Goal: Transaction & Acquisition: Purchase product/service

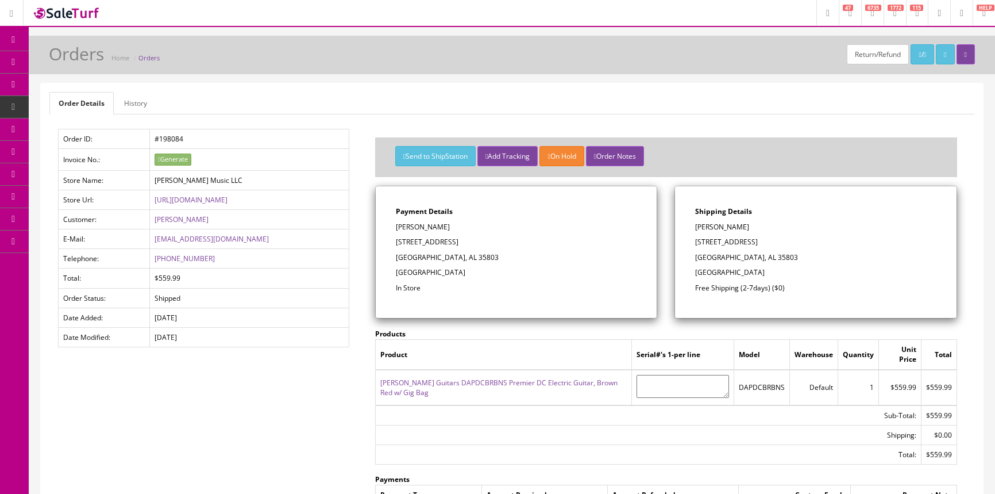
scroll to position [52, 0]
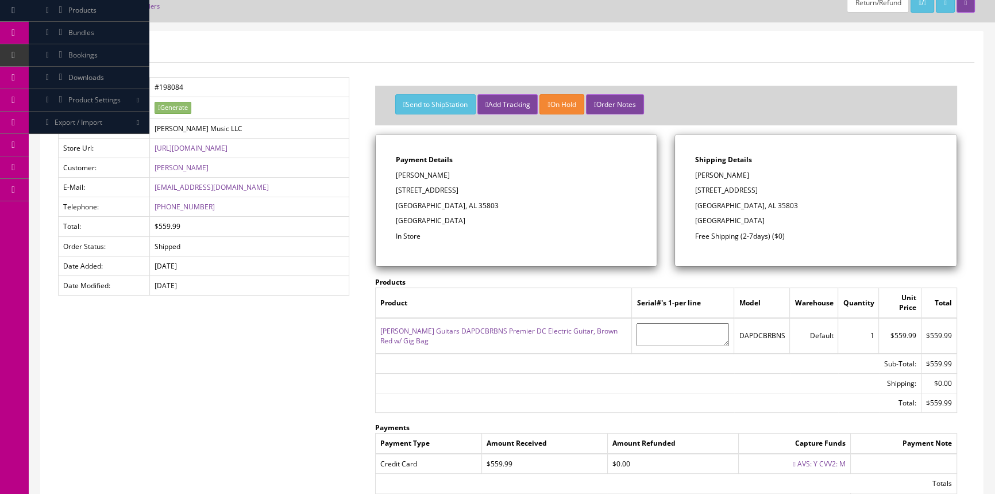
click at [97, 10] on span "Products" at bounding box center [82, 10] width 28 height 10
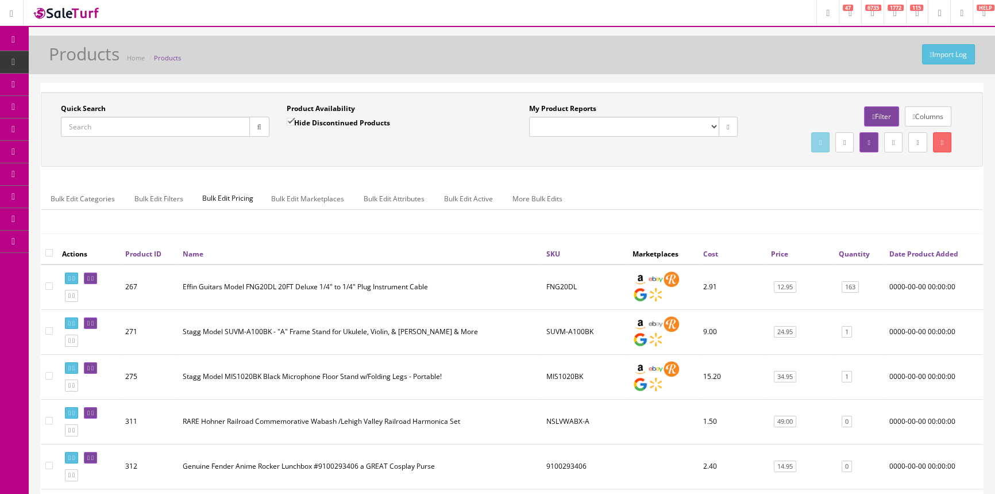
click at [131, 127] on input "Quick Search" at bounding box center [155, 127] width 189 height 20
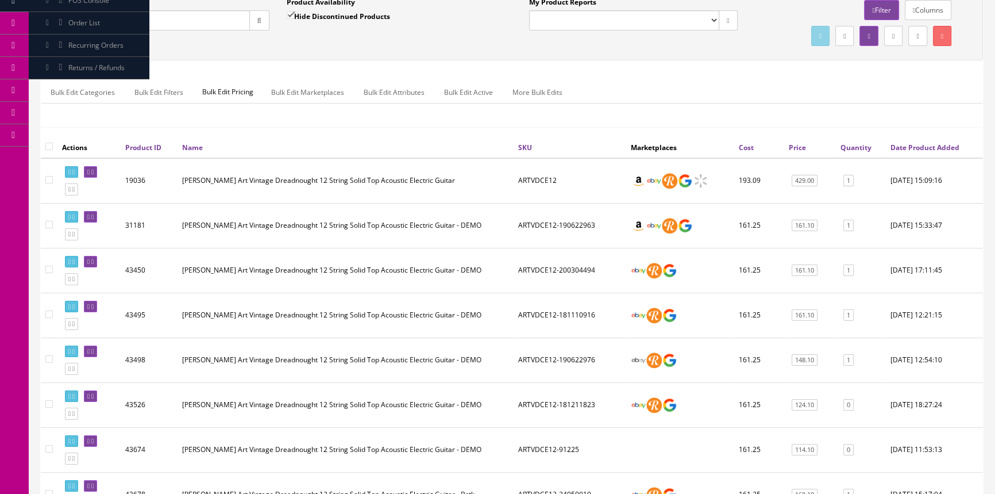
scroll to position [156, 0]
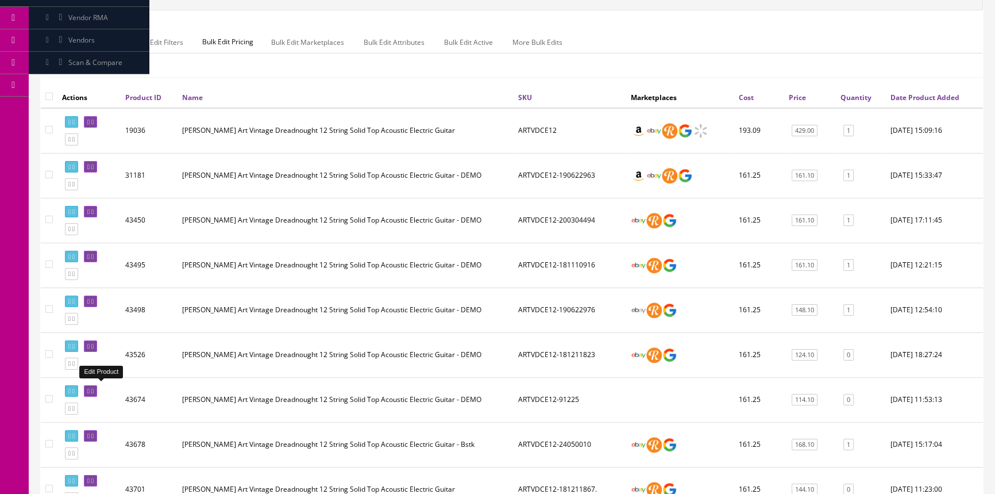
type input "artvdce12"
click at [94, 388] on link at bounding box center [90, 391] width 13 height 12
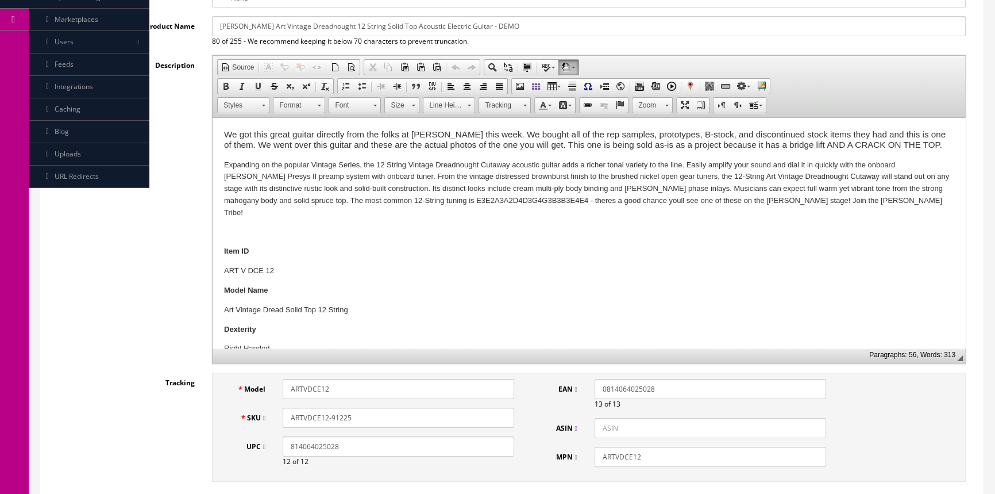
scroll to position [52, 0]
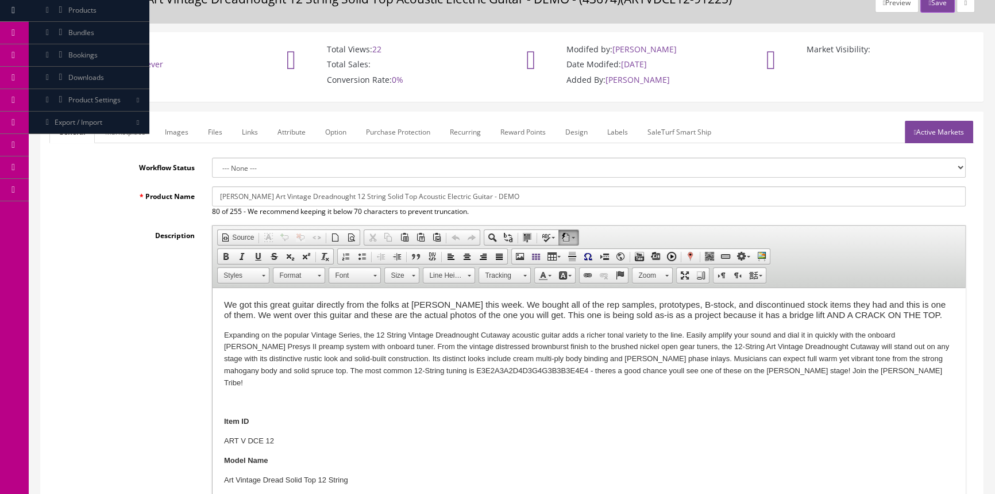
click at [178, 125] on link "Images" at bounding box center [177, 132] width 42 height 22
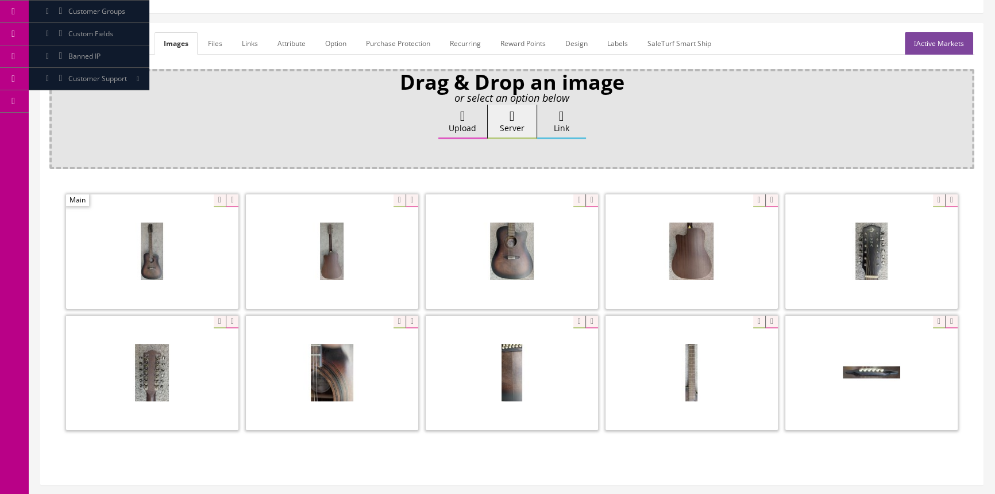
scroll to position [221, 0]
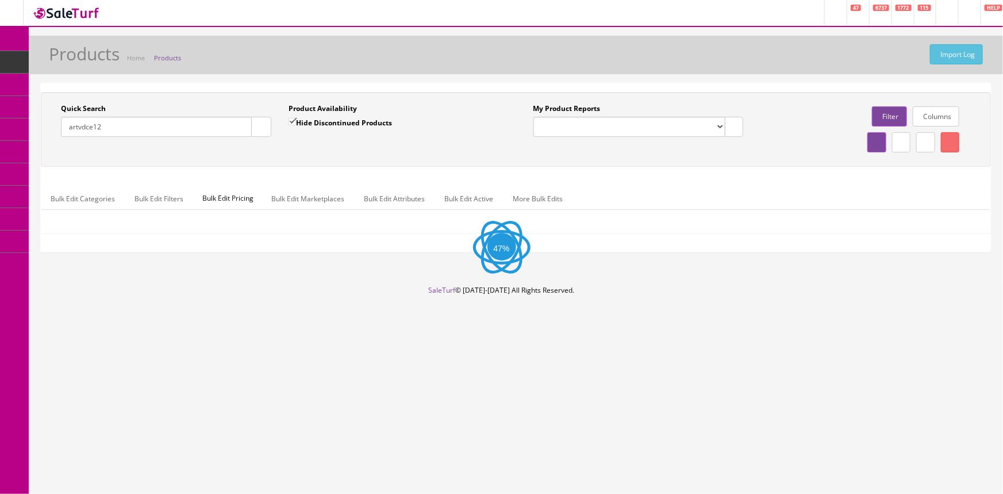
click at [156, 130] on input "artvdce12" at bounding box center [156, 127] width 191 height 20
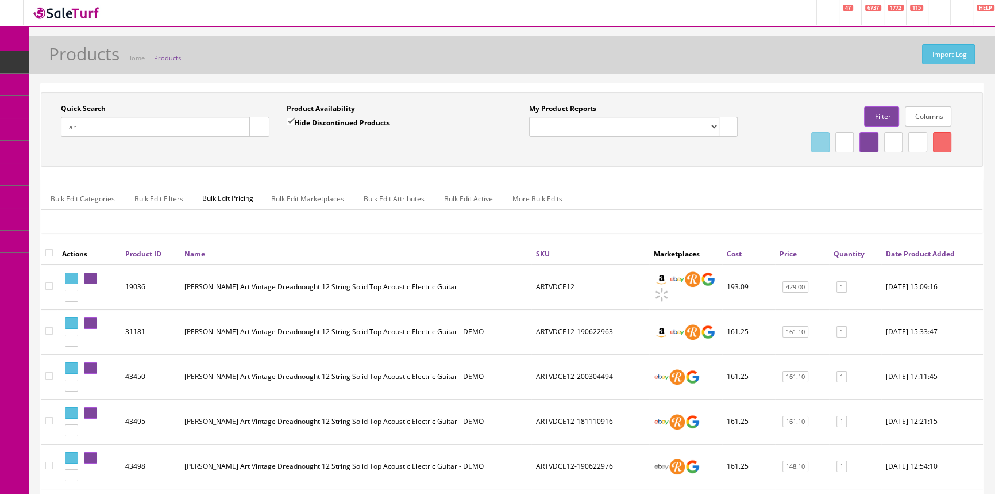
type input "a"
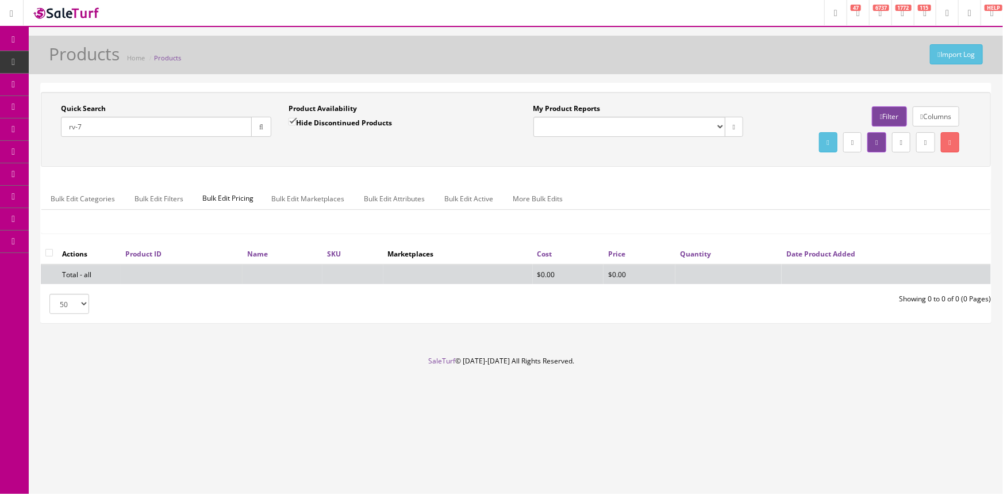
type input "rv-7"
click at [296, 122] on input "Hide Discontinued Products" at bounding box center [291, 121] width 7 height 7
checkbox input "false"
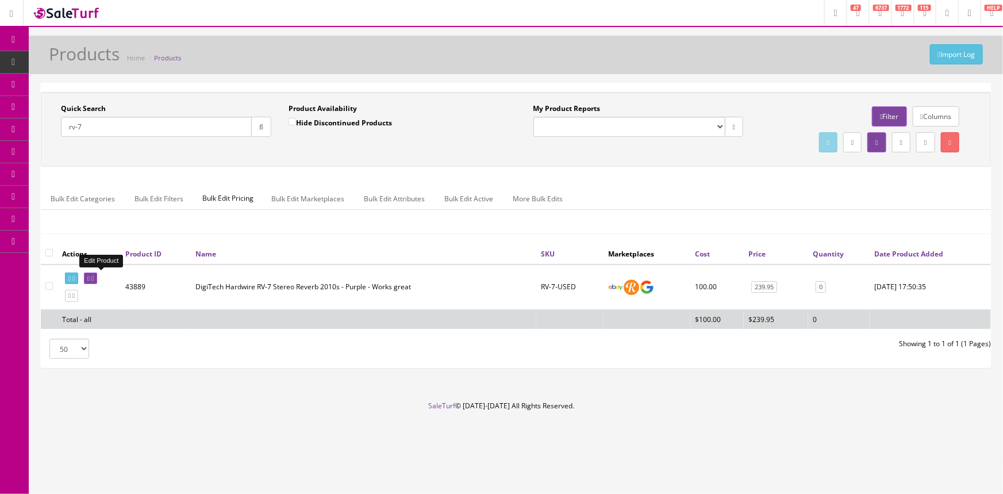
click at [97, 276] on link at bounding box center [90, 278] width 13 height 12
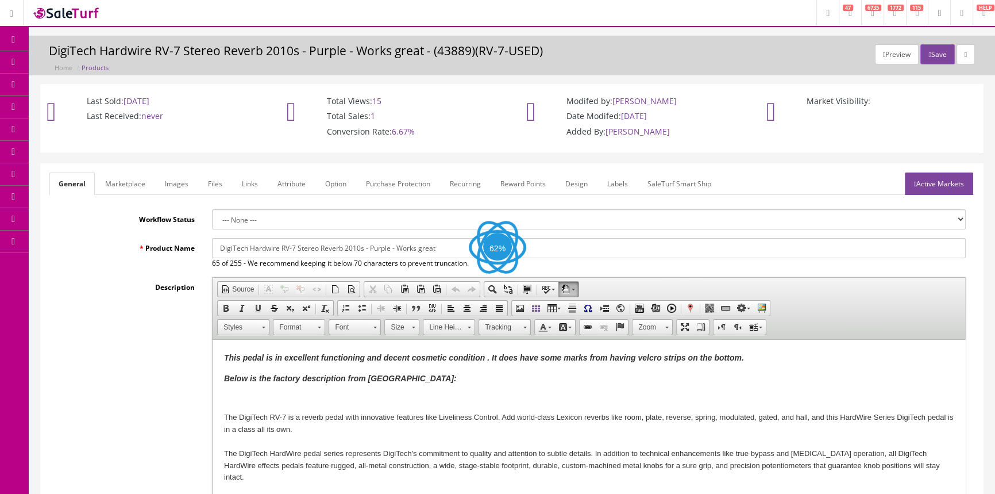
click at [172, 186] on link "Images" at bounding box center [177, 183] width 42 height 22
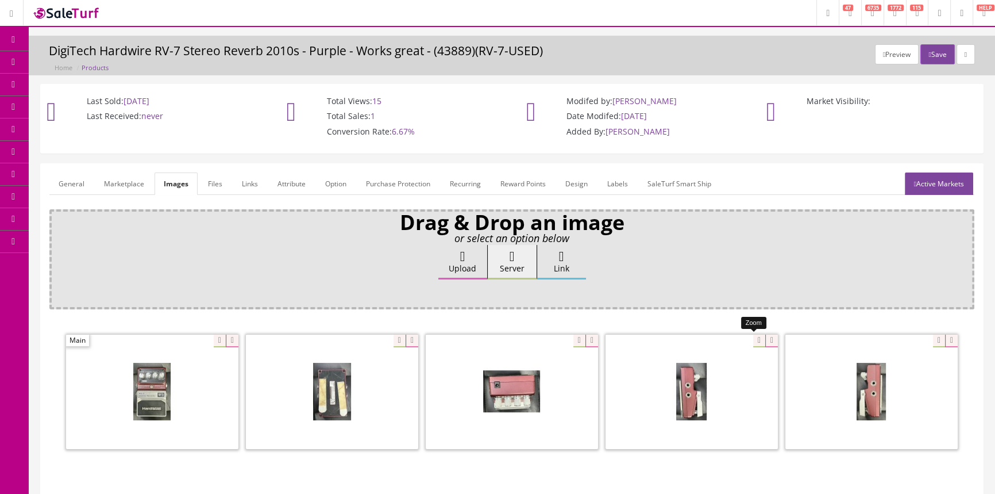
click at [755, 335] on div at bounding box center [692, 391] width 172 height 115
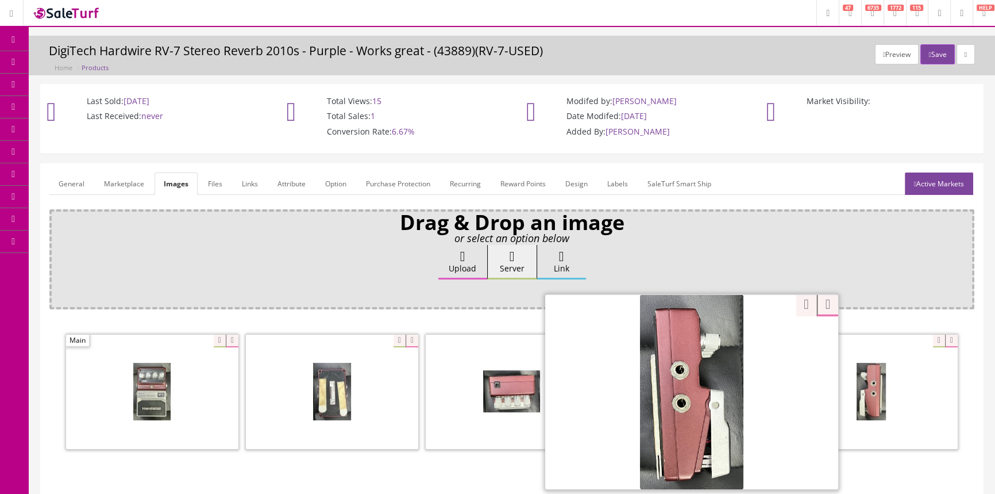
click at [65, 99] on link "POS Console" at bounding box center [89, 107] width 121 height 22
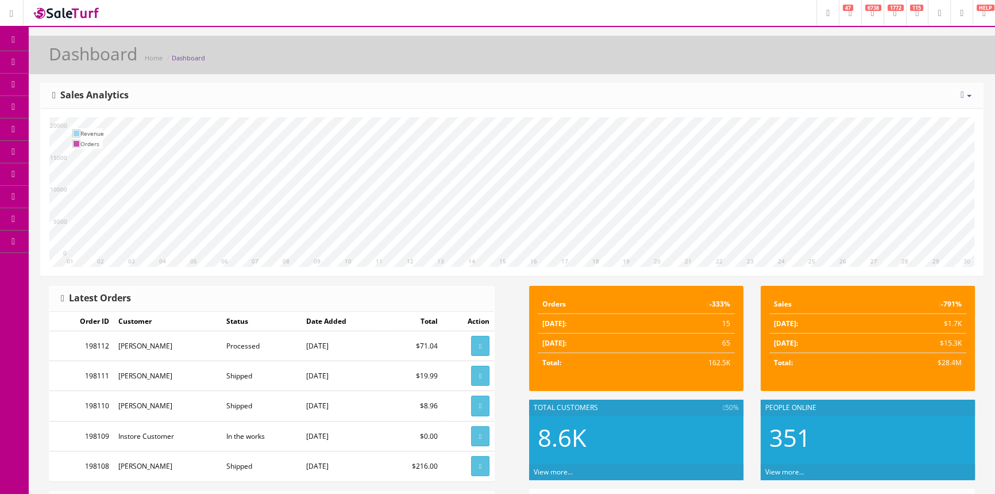
click at [77, 63] on span "Products" at bounding box center [82, 62] width 28 height 10
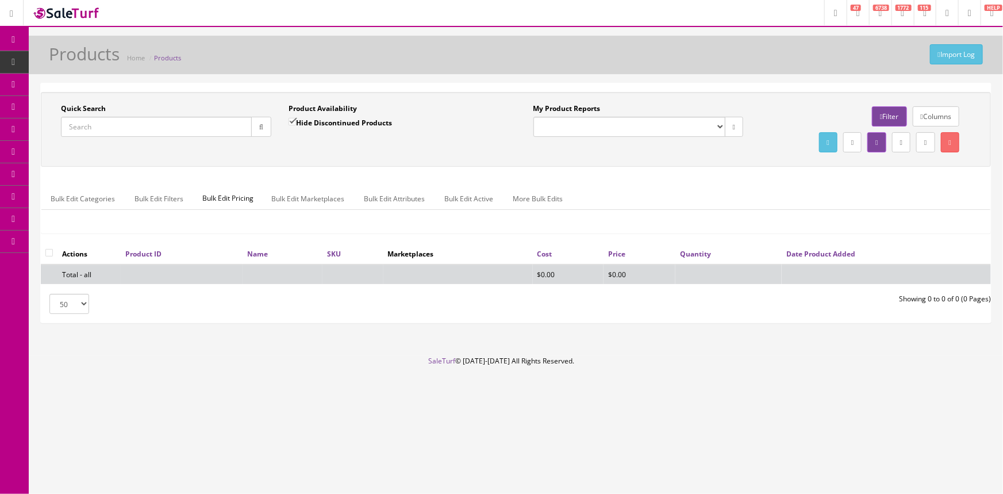
click at [74, 107] on link "POS Console" at bounding box center [89, 107] width 121 height 22
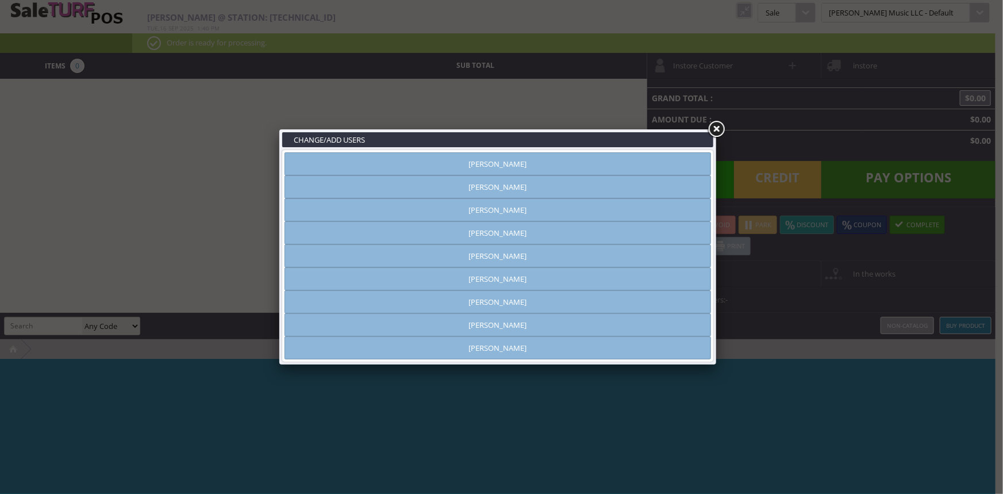
type input "amber helgren"
click at [466, 184] on link "Andrew Nelson" at bounding box center [497, 186] width 426 height 23
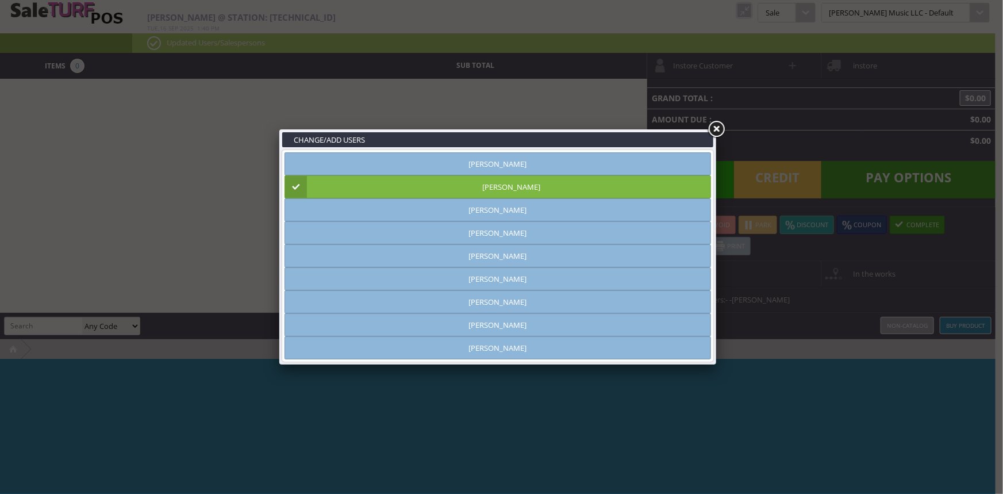
click at [714, 128] on link at bounding box center [716, 129] width 21 height 21
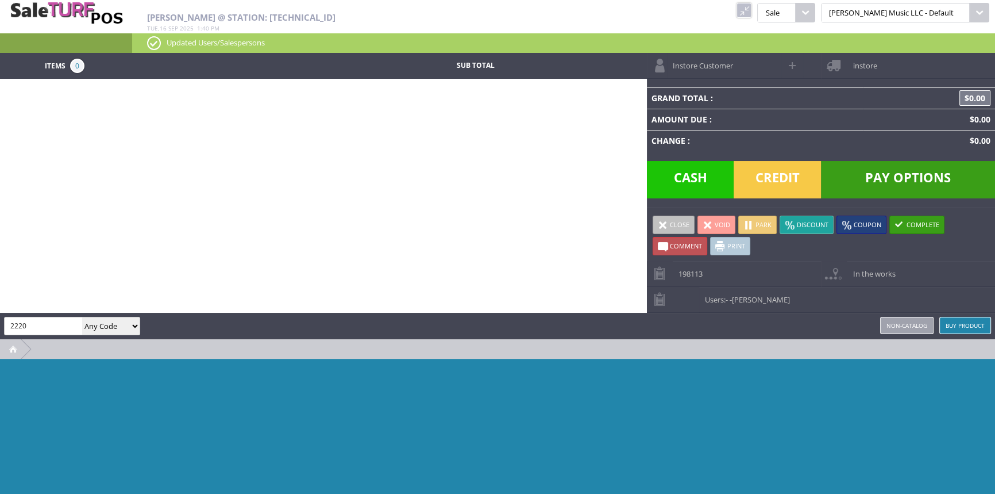
type input "2220"
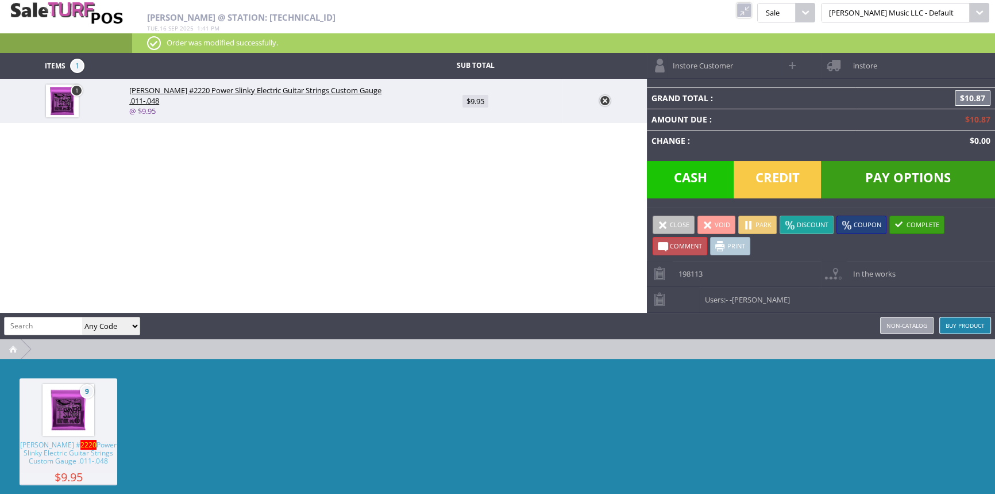
click at [768, 177] on span "Credit" at bounding box center [777, 179] width 87 height 37
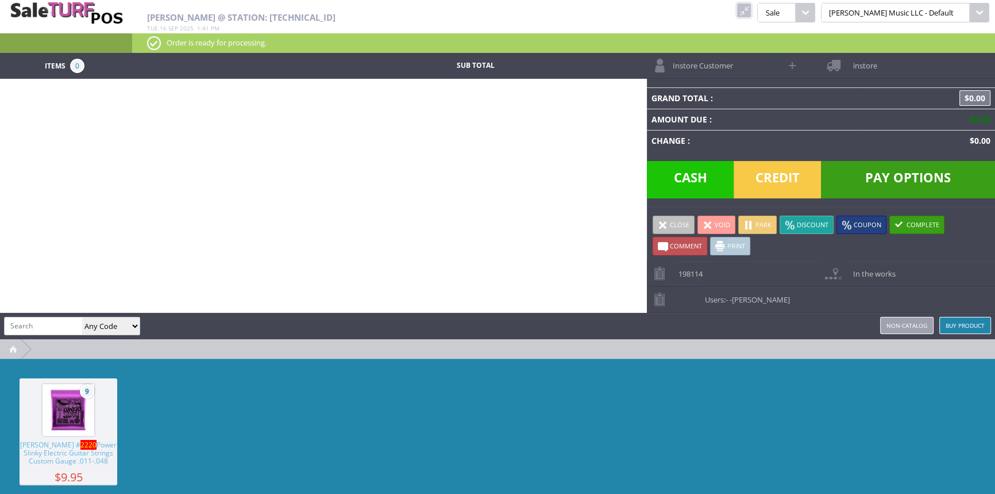
click at [751, 13] on link at bounding box center [744, 10] width 15 height 15
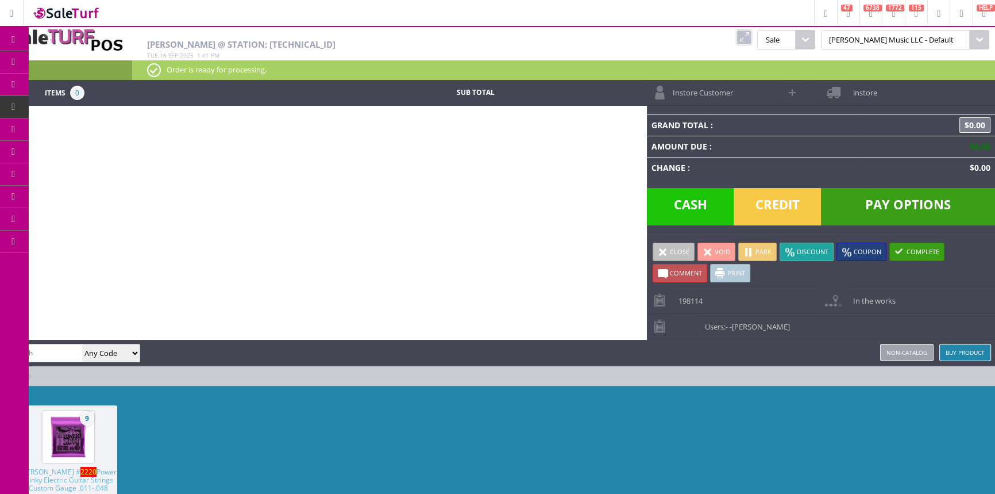
click at [78, 59] on span "Products" at bounding box center [83, 62] width 31 height 10
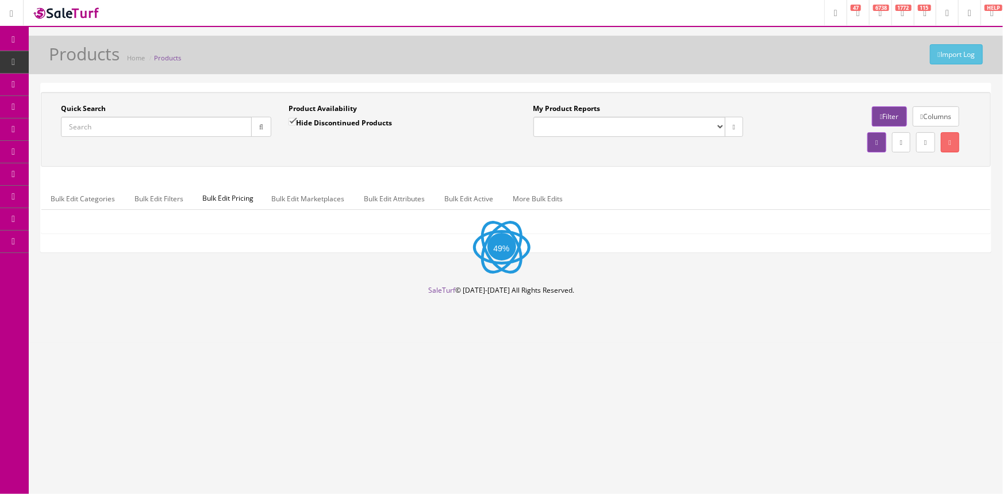
click at [119, 130] on input "Quick Search" at bounding box center [156, 127] width 191 height 20
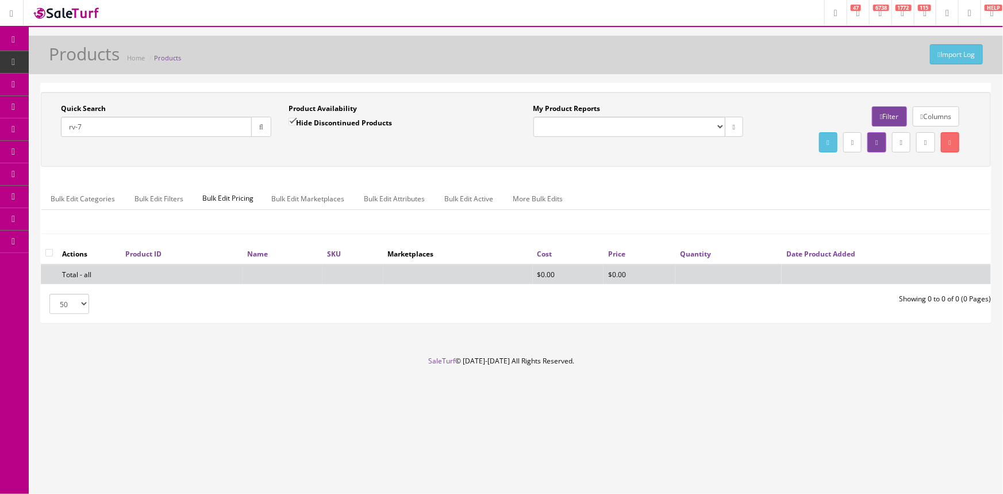
type input "rv-7"
click at [290, 123] on input "Hide Discontinued Products" at bounding box center [291, 121] width 7 height 7
checkbox input "false"
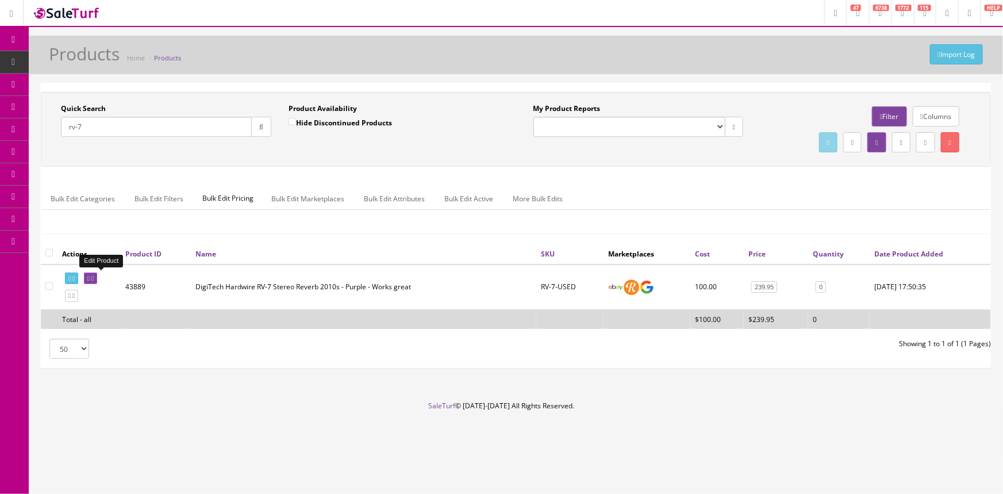
click at [97, 272] on link at bounding box center [90, 278] width 13 height 12
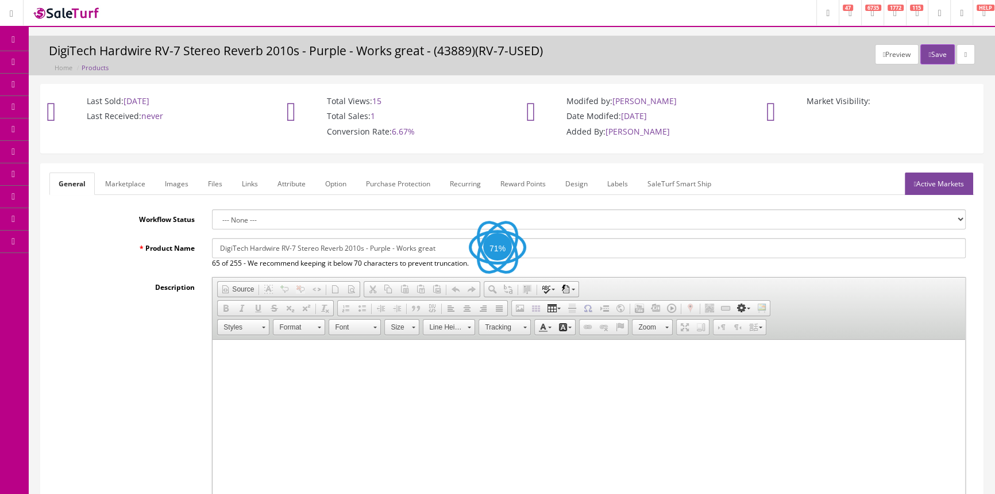
click at [176, 184] on link "Images" at bounding box center [177, 183] width 42 height 22
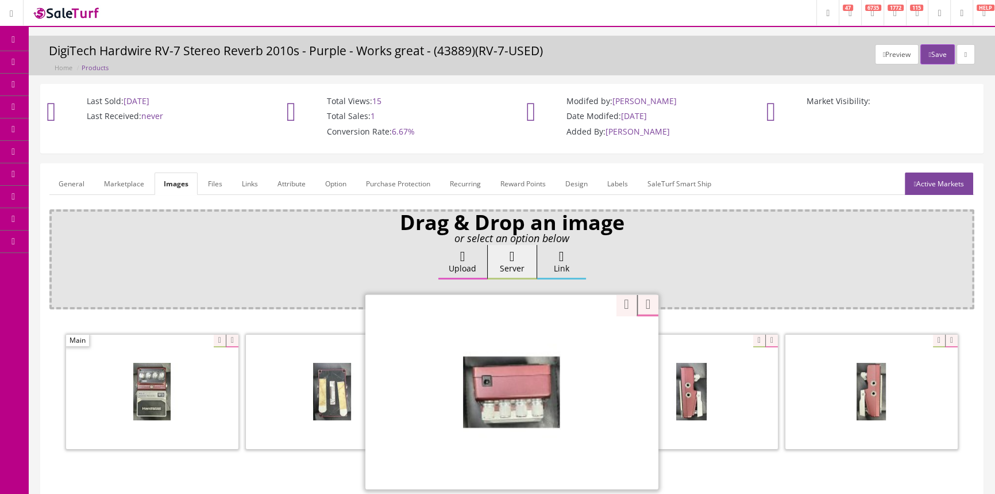
click at [575, 337] on div "Zoom" at bounding box center [511, 391] width 293 height 195
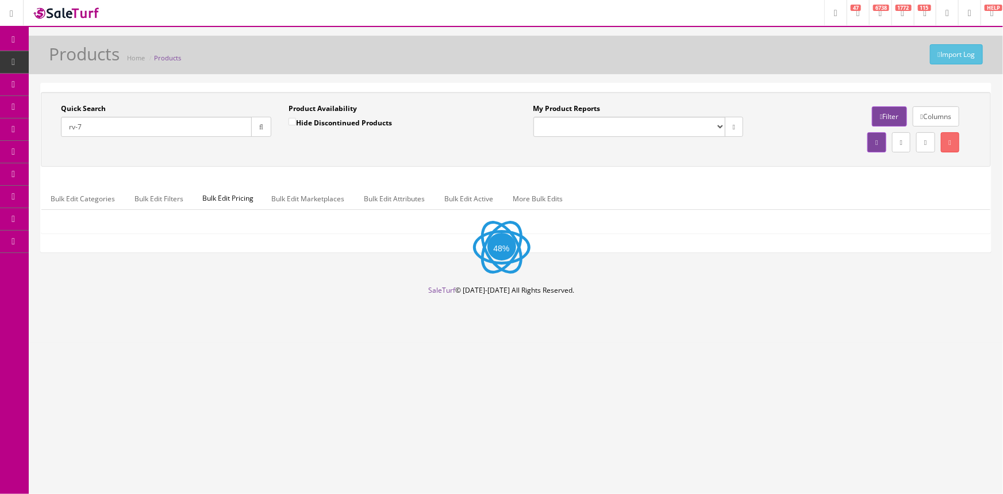
click at [105, 128] on input "rv-7" at bounding box center [156, 127] width 191 height 20
type input "r"
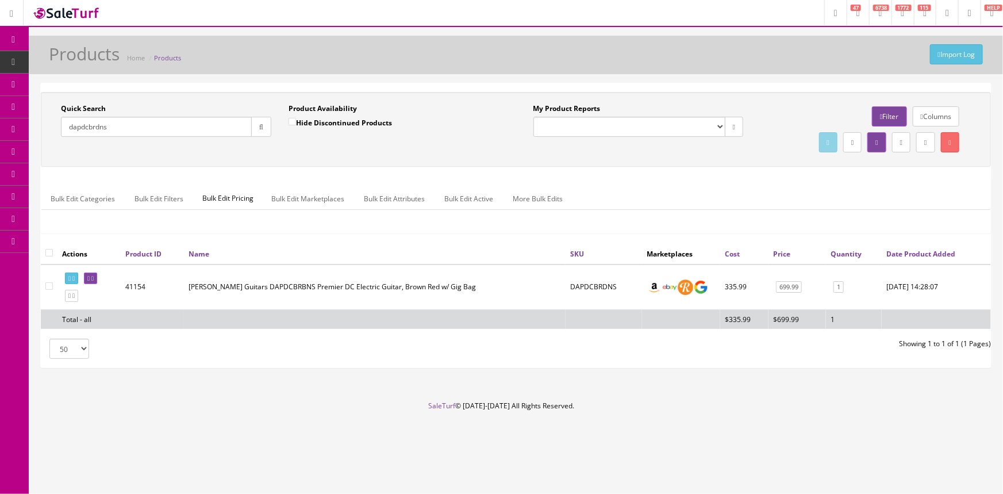
click at [98, 127] on input "dapdcbrdns" at bounding box center [156, 127] width 191 height 20
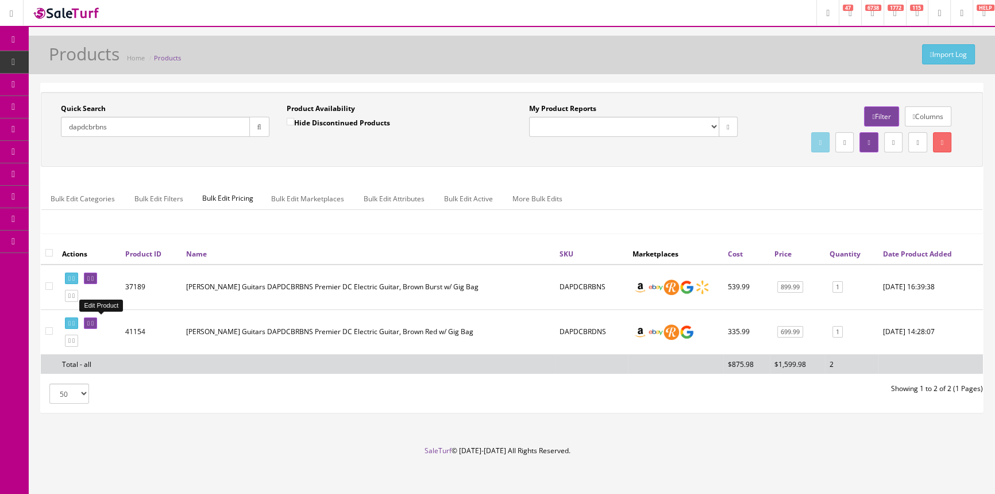
type input "dapdcbrbns"
click at [90, 321] on icon at bounding box center [88, 323] width 2 height 6
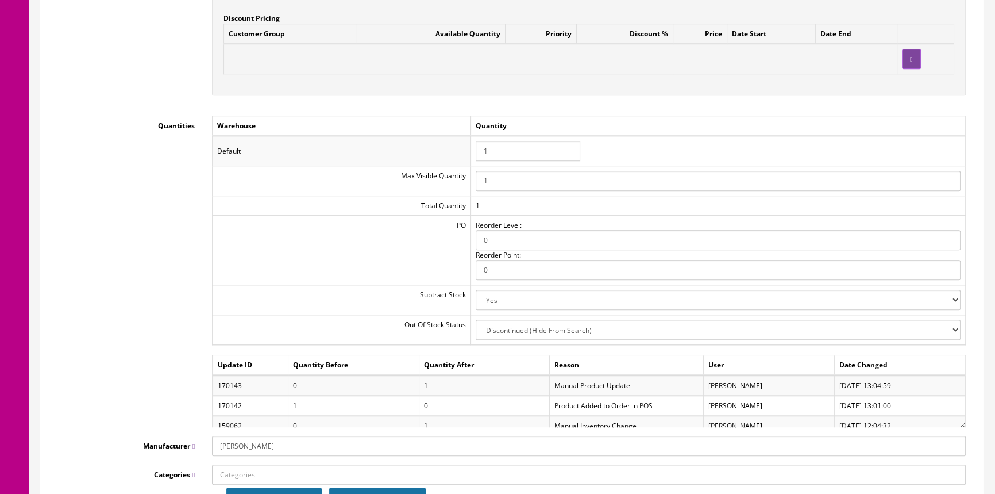
scroll to position [1253, 0]
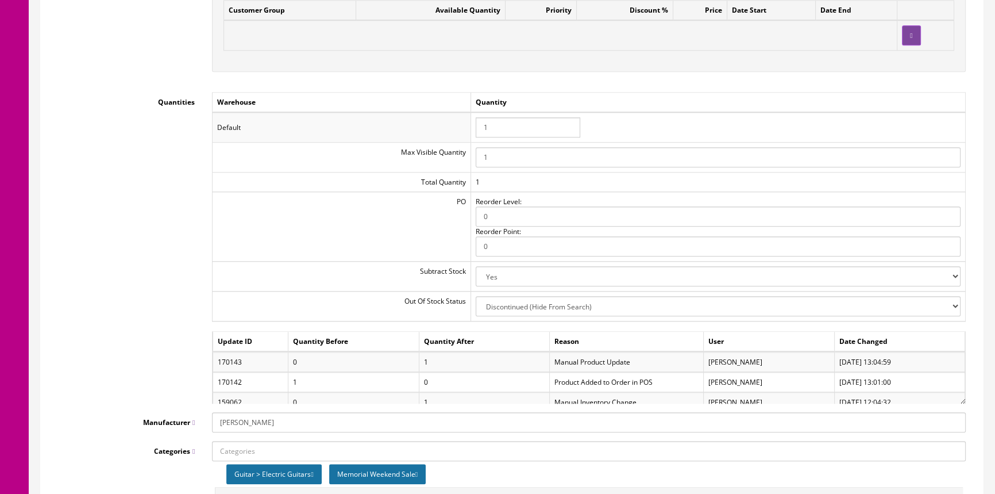
click at [500, 117] on input "1" at bounding box center [528, 127] width 105 height 20
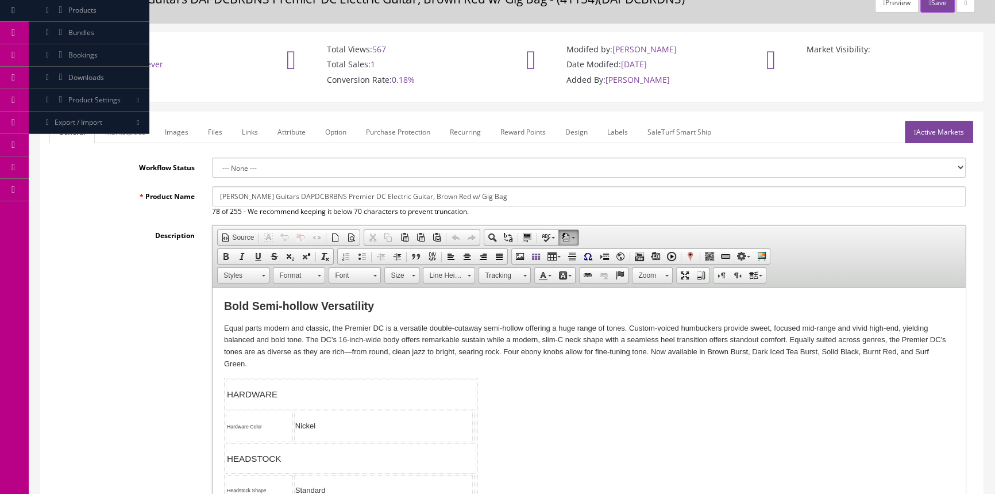
scroll to position [0, 0]
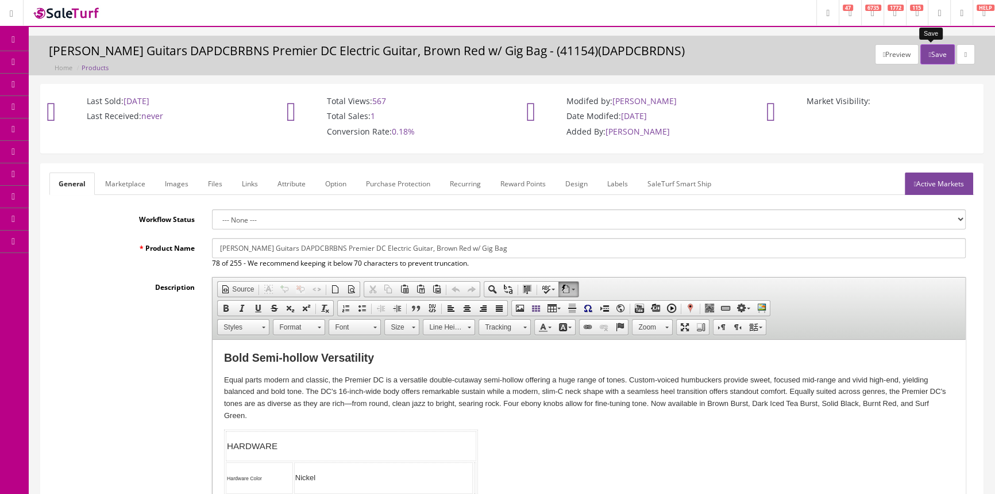
type input "0"
click at [928, 52] on button "Save" at bounding box center [937, 54] width 34 height 20
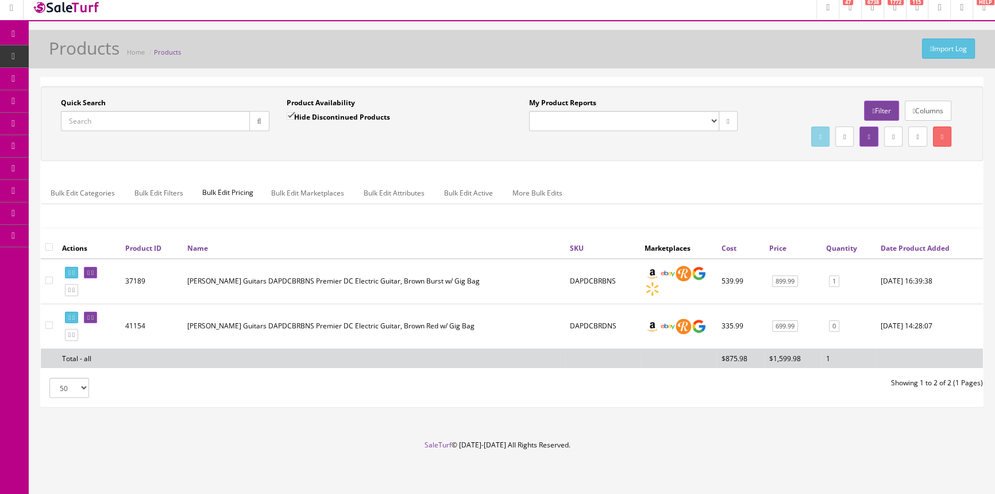
scroll to position [7, 0]
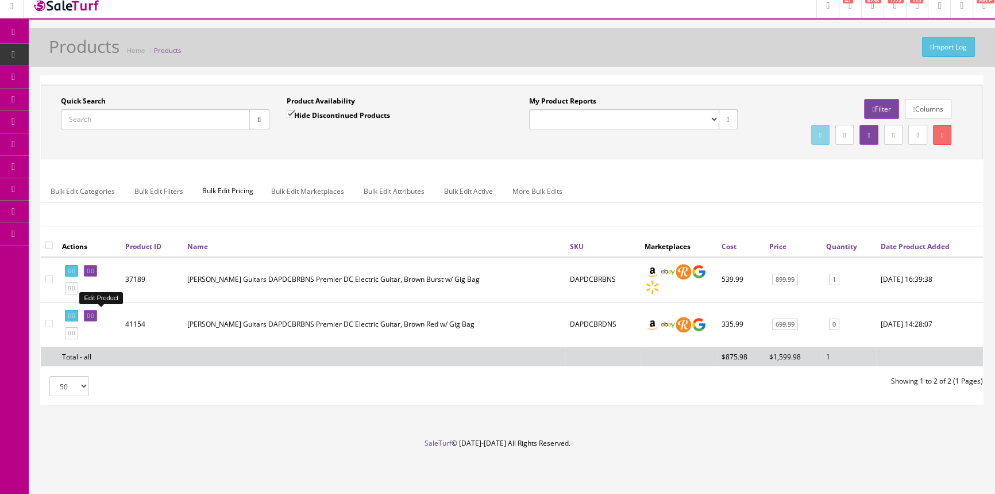
click at [90, 313] on icon at bounding box center [88, 316] width 2 height 6
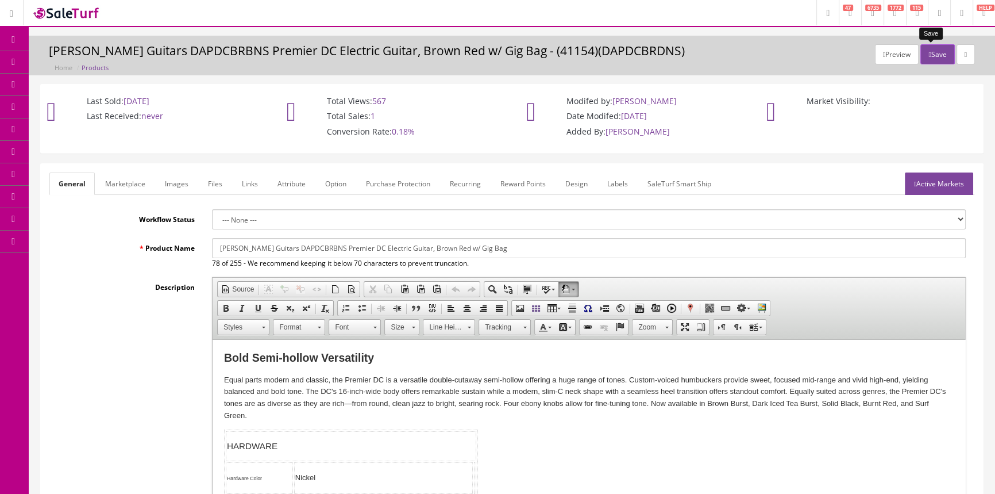
click at [931, 57] on button "Save" at bounding box center [937, 54] width 34 height 20
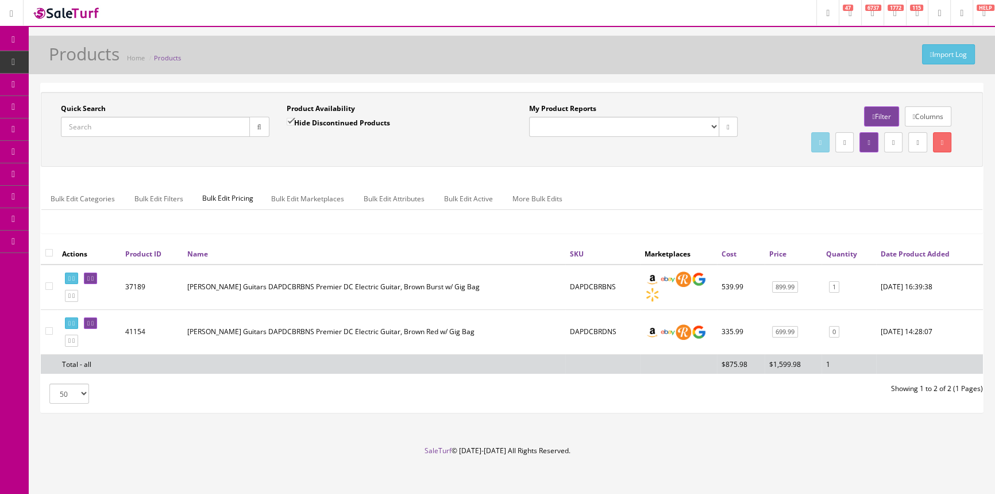
click at [76, 107] on span "POS Console" at bounding box center [88, 107] width 41 height 10
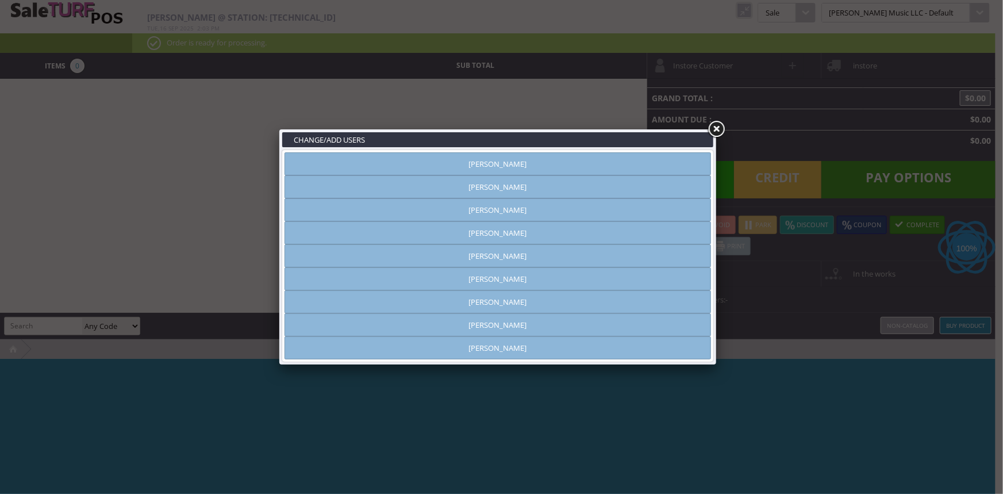
type input "[PERSON_NAME]"
click at [448, 164] on link "[PERSON_NAME]" at bounding box center [497, 163] width 426 height 23
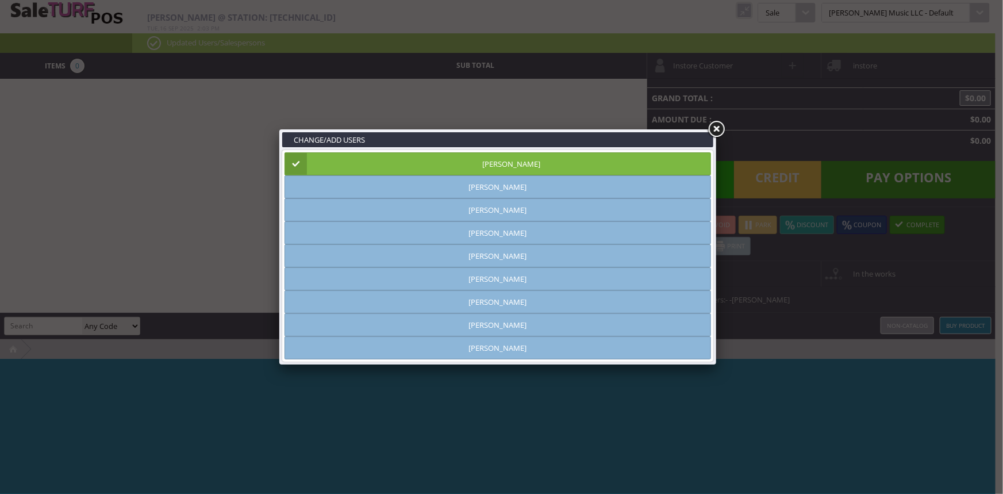
click at [715, 133] on link at bounding box center [716, 129] width 21 height 21
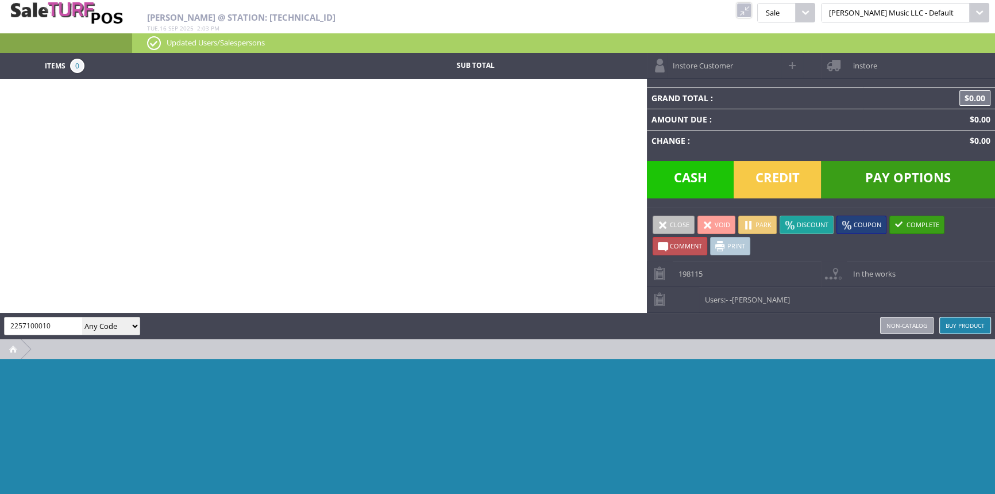
type input "2257100010"
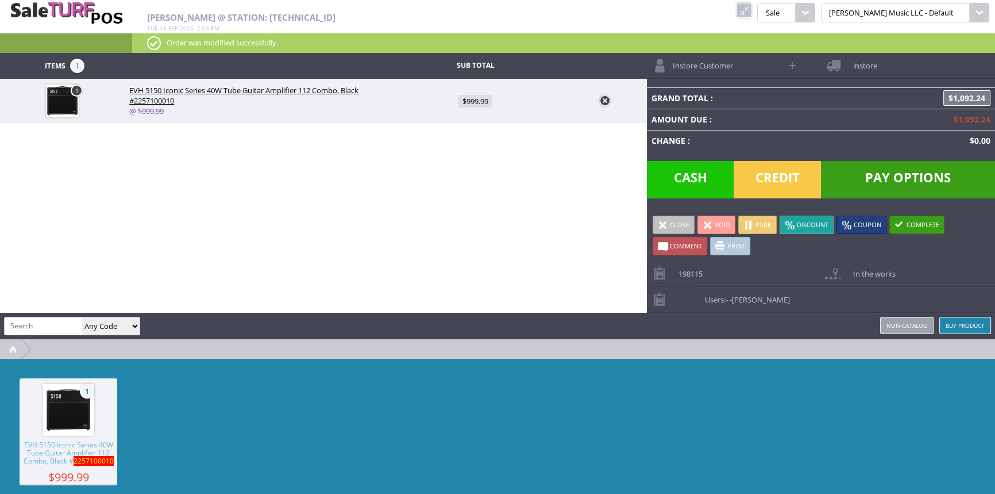
click at [793, 61] on span at bounding box center [793, 65] width 13 height 13
select select "6"
select select "1"
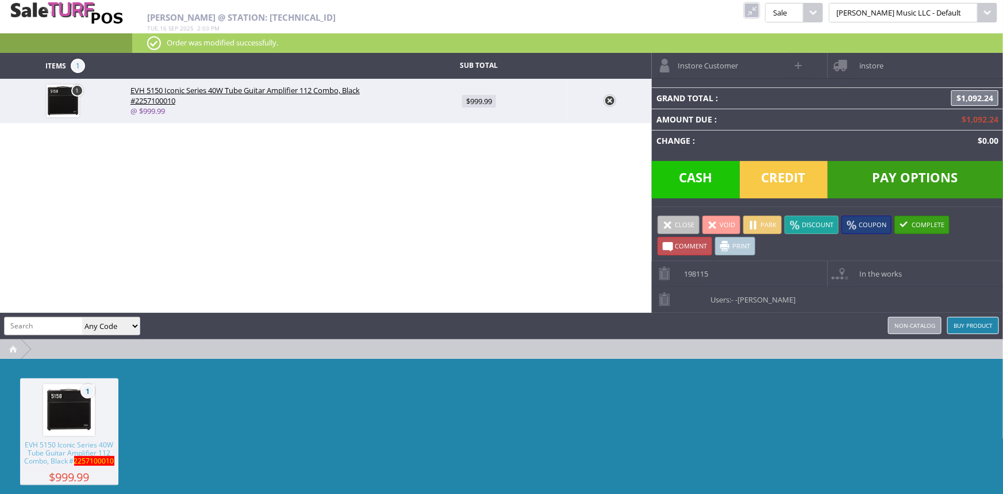
select select "6"
select select "1"
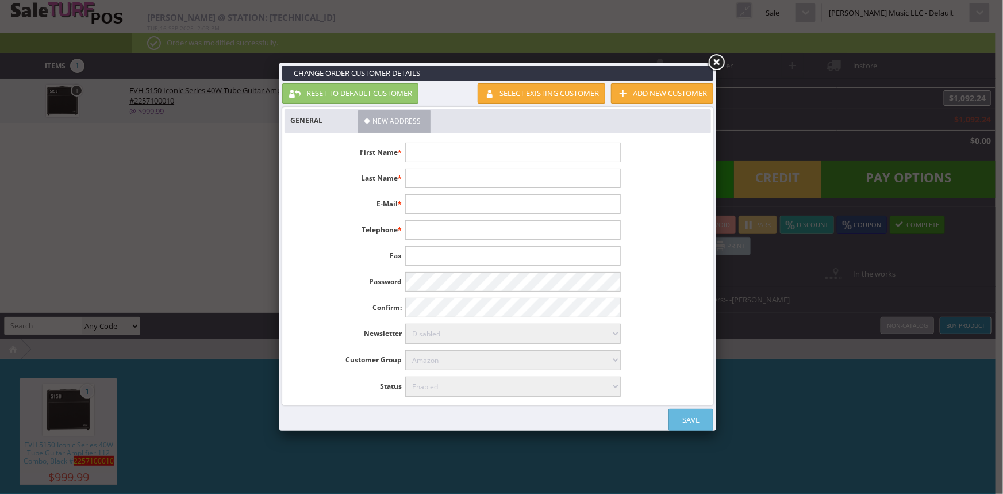
click at [507, 150] on input "text" at bounding box center [512, 152] width 215 height 20
type input "Garland"
type input "Errick"
click at [695, 418] on link "Save" at bounding box center [690, 419] width 45 height 22
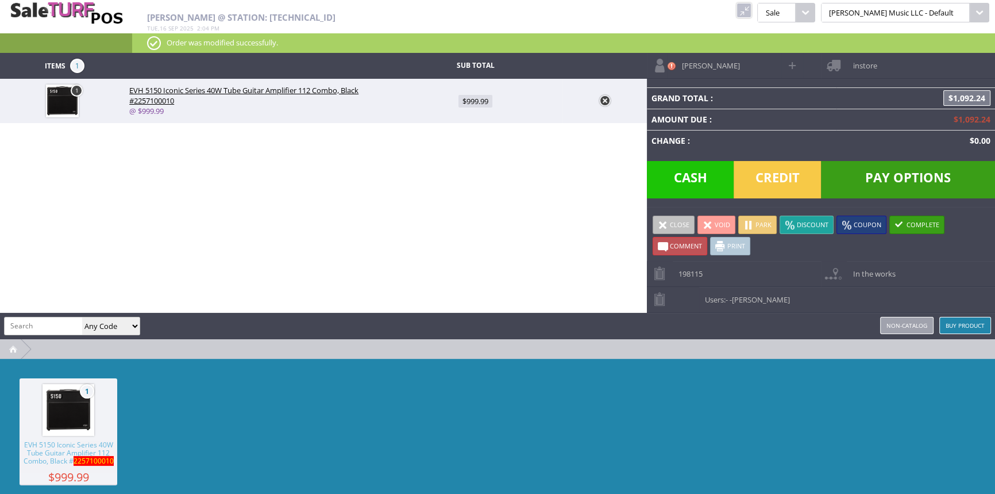
click at [776, 184] on span "Credit" at bounding box center [777, 179] width 87 height 37
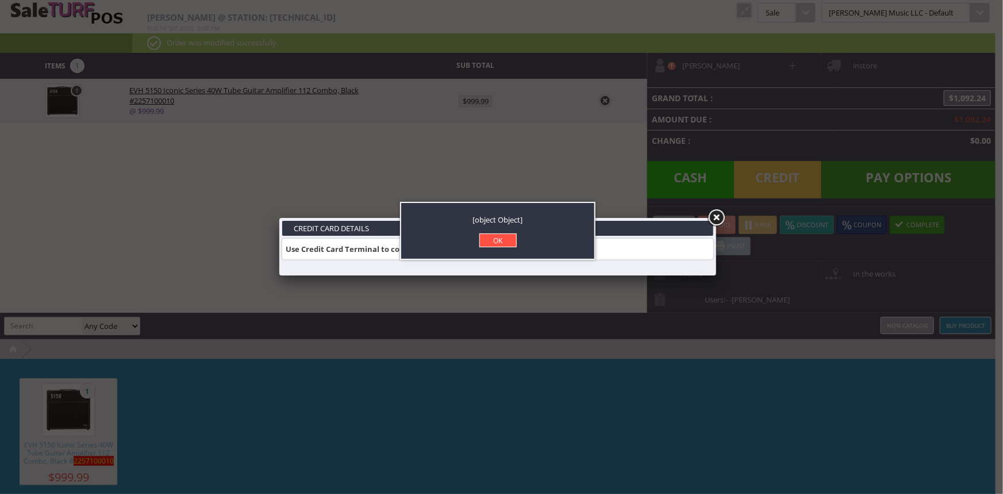
click at [489, 236] on link "OK" at bounding box center [497, 240] width 37 height 14
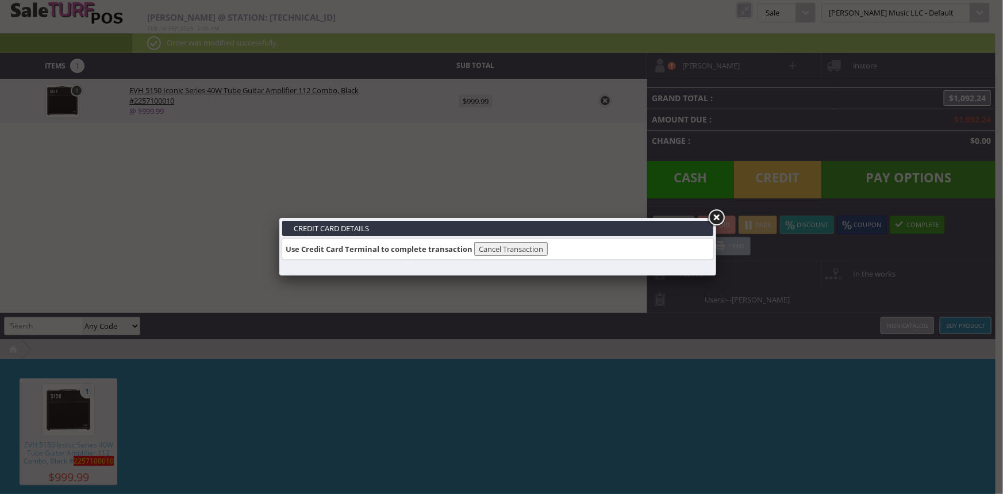
click at [712, 218] on link at bounding box center [716, 217] width 21 height 21
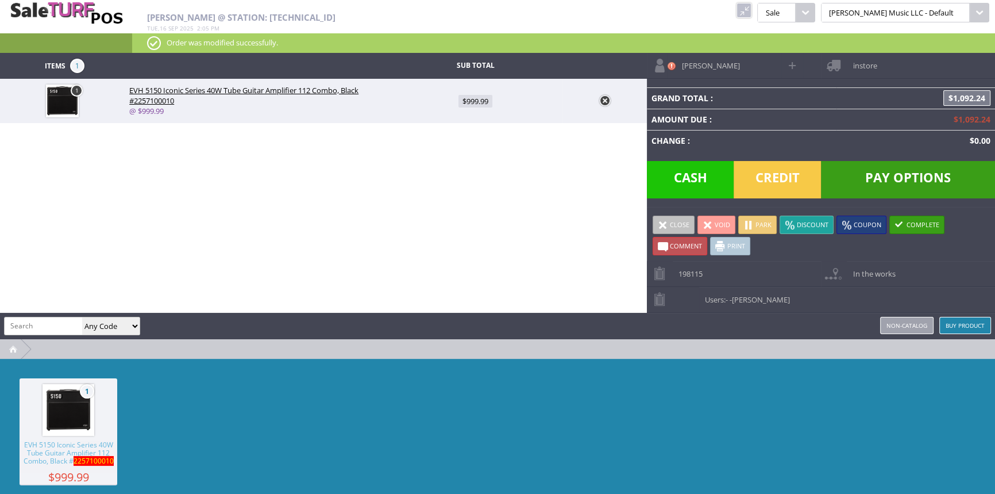
click at [911, 176] on span "Pay Options" at bounding box center [908, 179] width 174 height 37
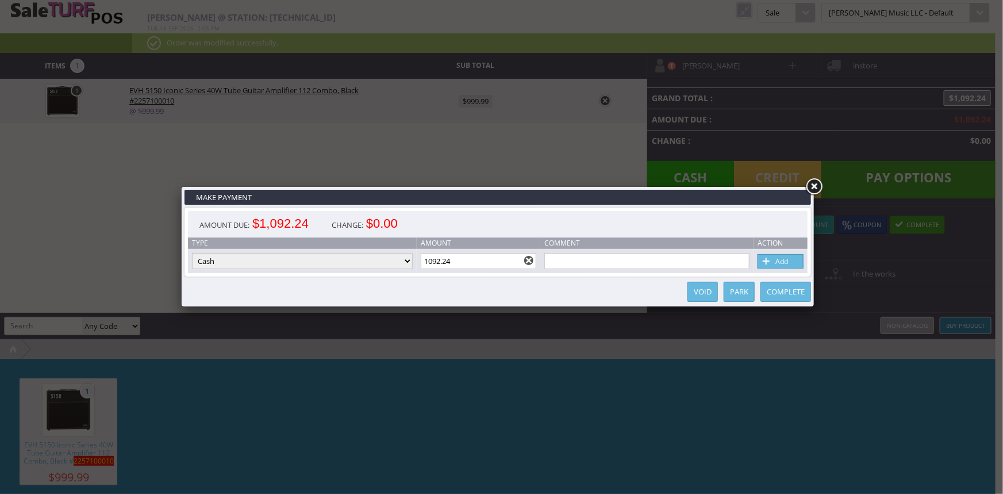
click at [408, 259] on select "Cash Credit Card Cheque or Money Order" at bounding box center [302, 261] width 221 height 16
select select "credit_card"
click at [192, 253] on select "Cash Credit Card Cheque or Money Order" at bounding box center [302, 261] width 221 height 16
click at [770, 260] on span at bounding box center [766, 261] width 11 height 13
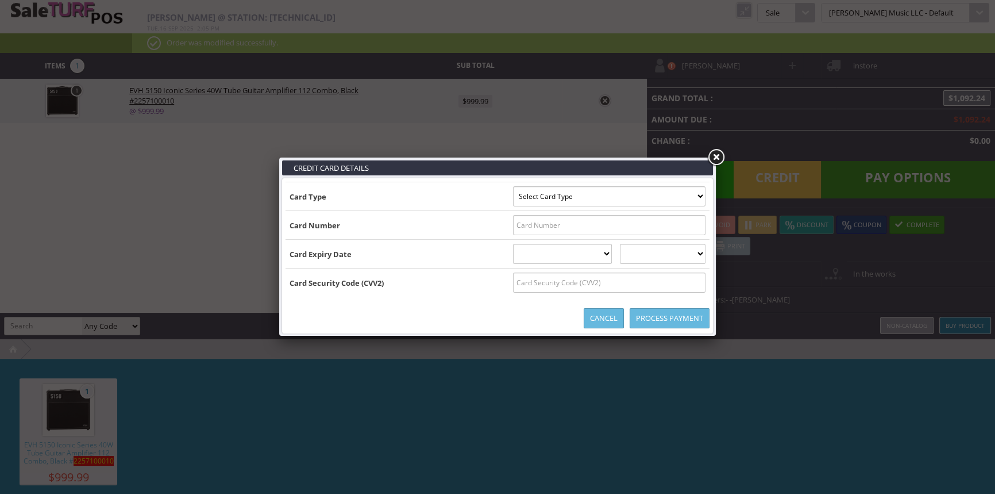
type input "B4412810024161263^HERRICK/GARLAND ^270220119064100259000000"
select select "VISA"
type input "4412810024161263"
select select "02"
select select "2027"
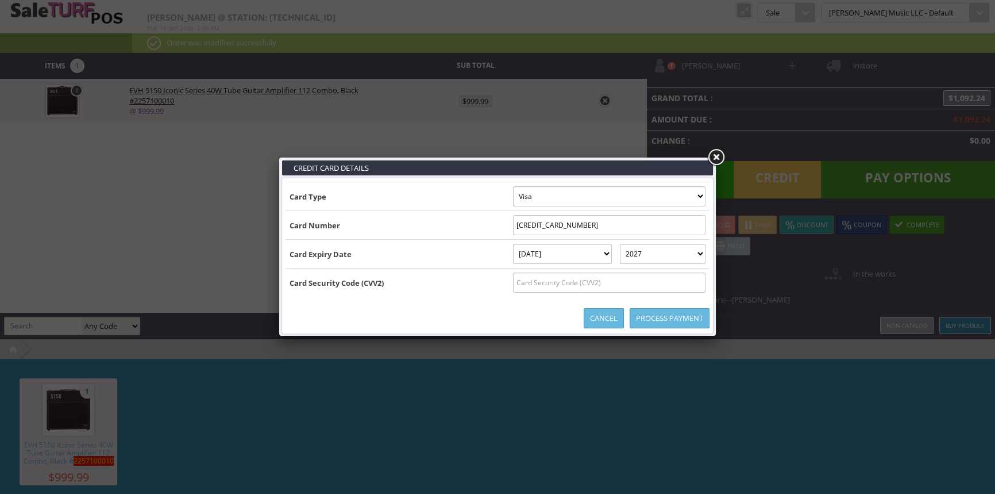
type input "B4412810024161263^HERRICK/GARLAND ^2702201190641002590000004412810024161263=270…"
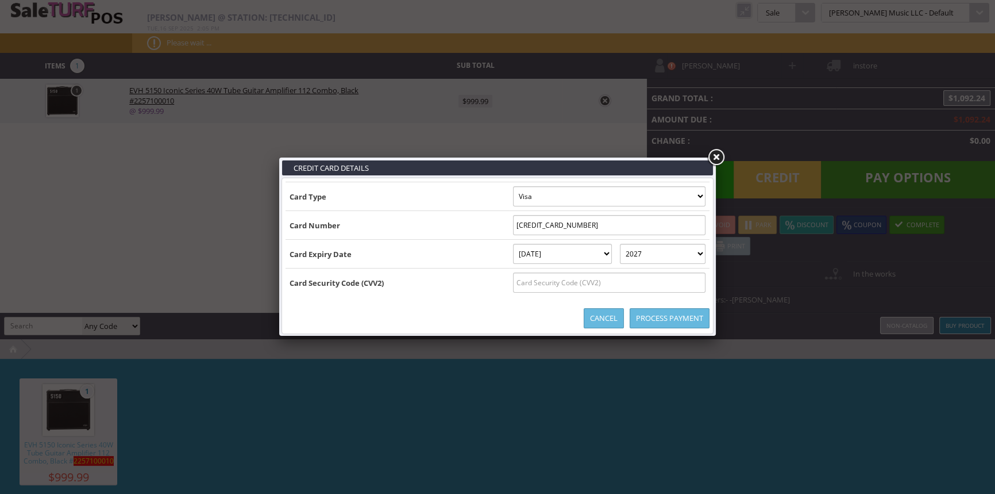
click at [668, 288] on input "text" at bounding box center [609, 282] width 192 height 20
type input "654"
click at [676, 317] on link "Process Payment" at bounding box center [670, 318] width 80 height 20
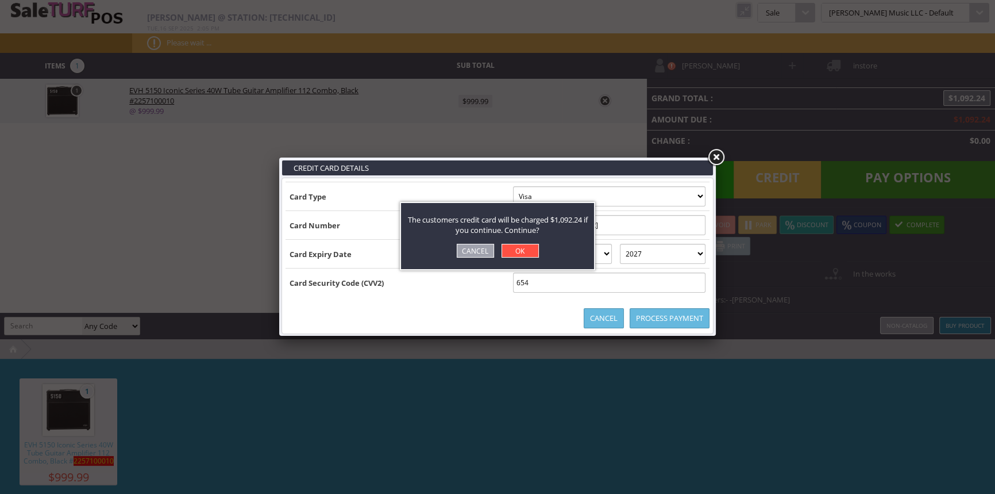
click at [511, 250] on link "OK" at bounding box center [520, 251] width 37 height 14
select select "cash"
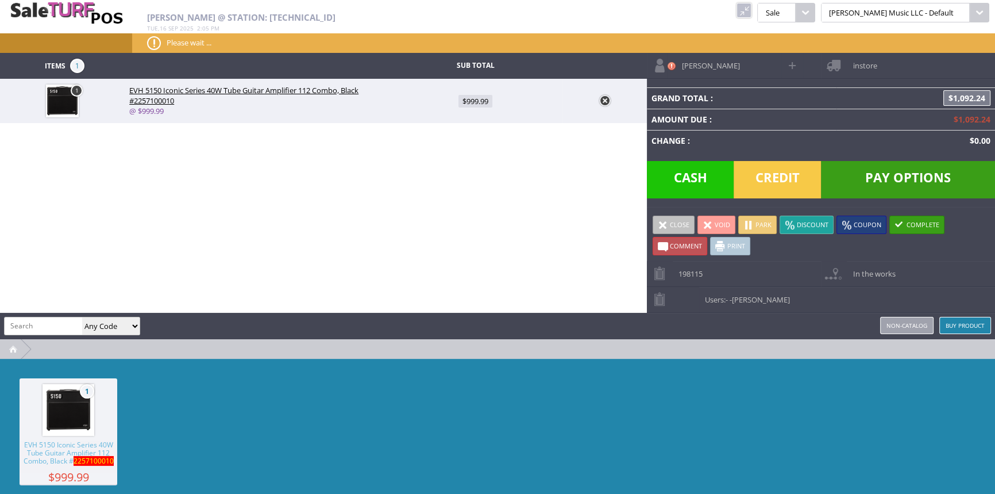
type input "0"
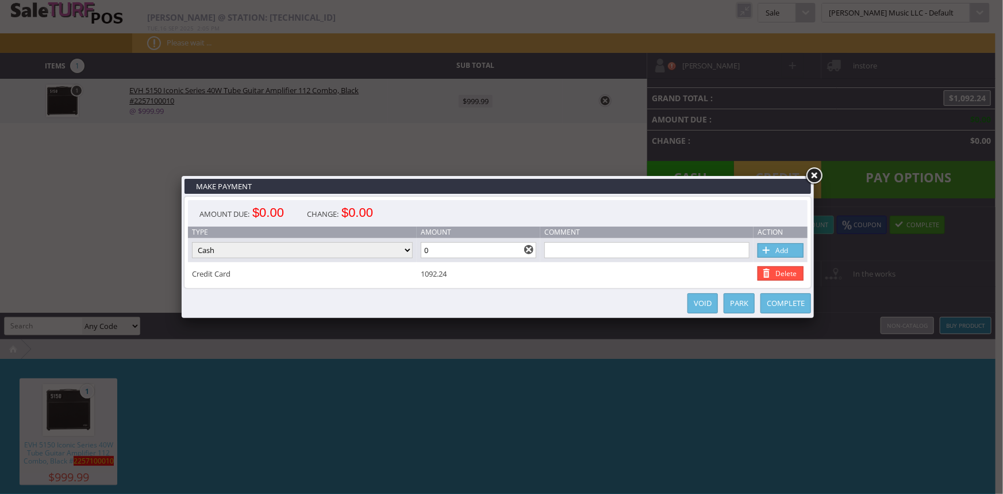
click at [803, 306] on link "Complete" at bounding box center [785, 303] width 51 height 20
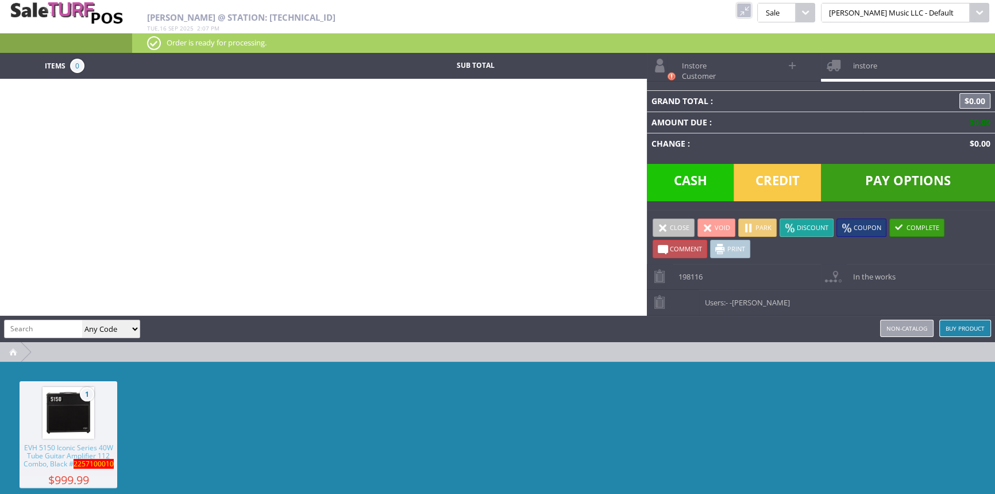
click at [751, 5] on link at bounding box center [744, 10] width 15 height 15
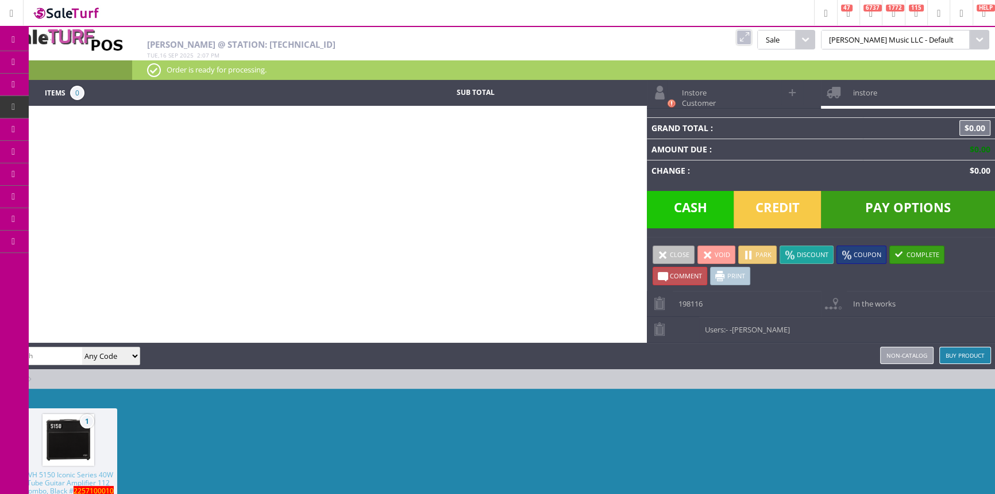
click at [90, 59] on span "Products" at bounding box center [83, 62] width 31 height 10
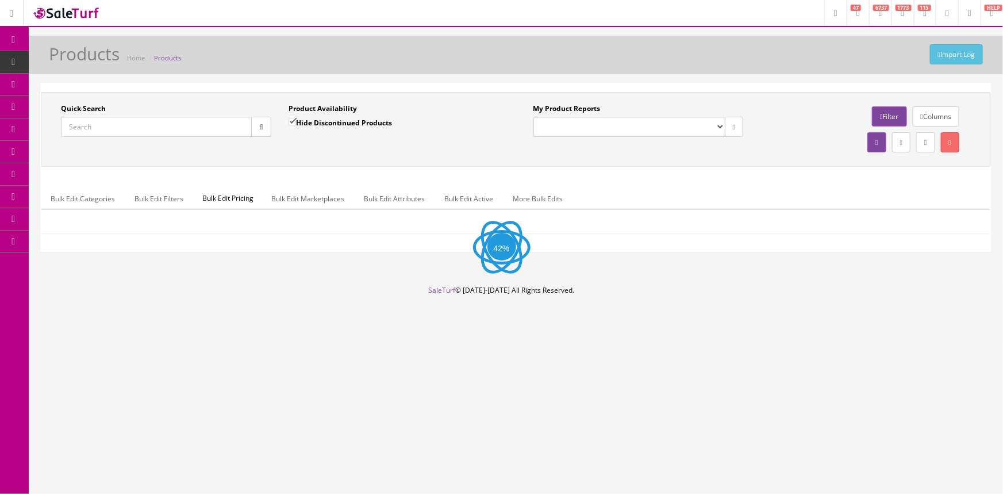
click at [165, 130] on input "Quick Search" at bounding box center [156, 127] width 191 height 20
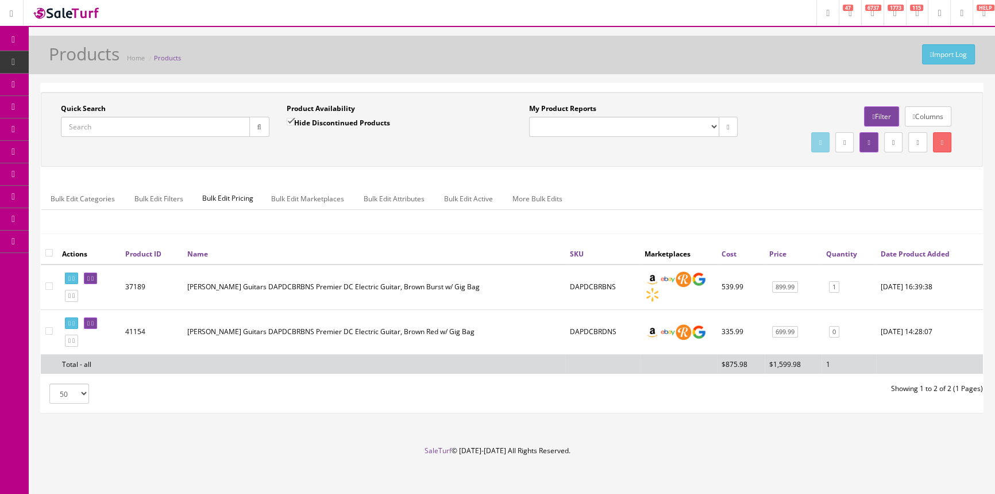
paste input "BMSHIRTROCKIN"
type input "BMSHIRTROCKIN"
click at [253, 125] on button "button" at bounding box center [259, 127] width 20 height 20
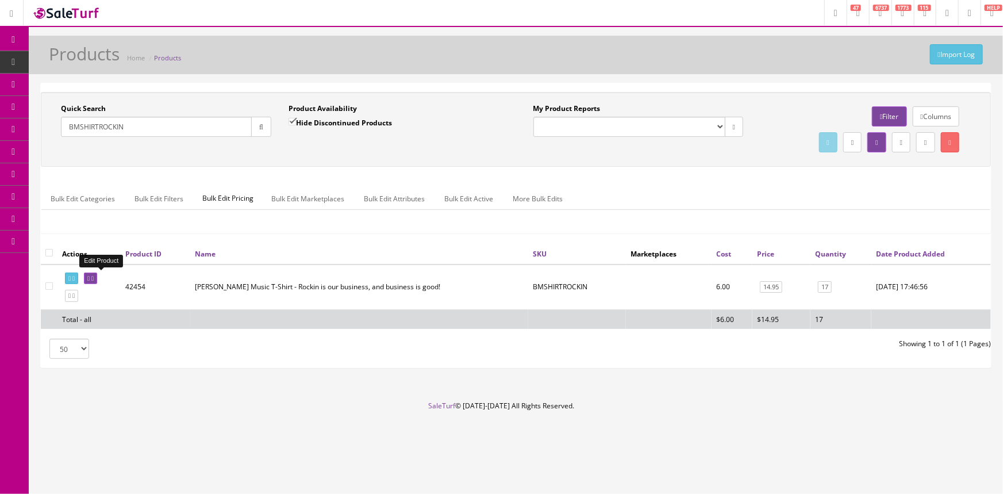
click at [90, 275] on icon at bounding box center [88, 278] width 2 height 6
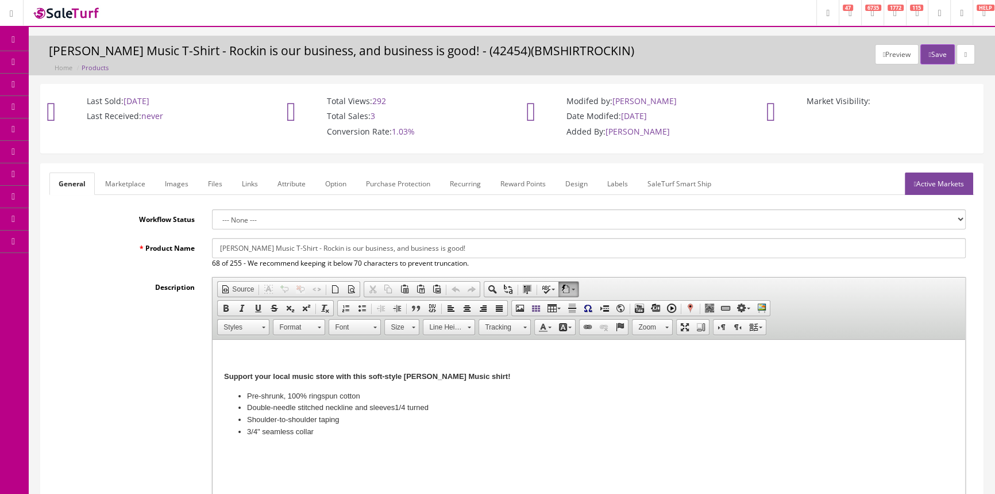
click at [339, 180] on link "Option" at bounding box center [336, 183] width 40 height 22
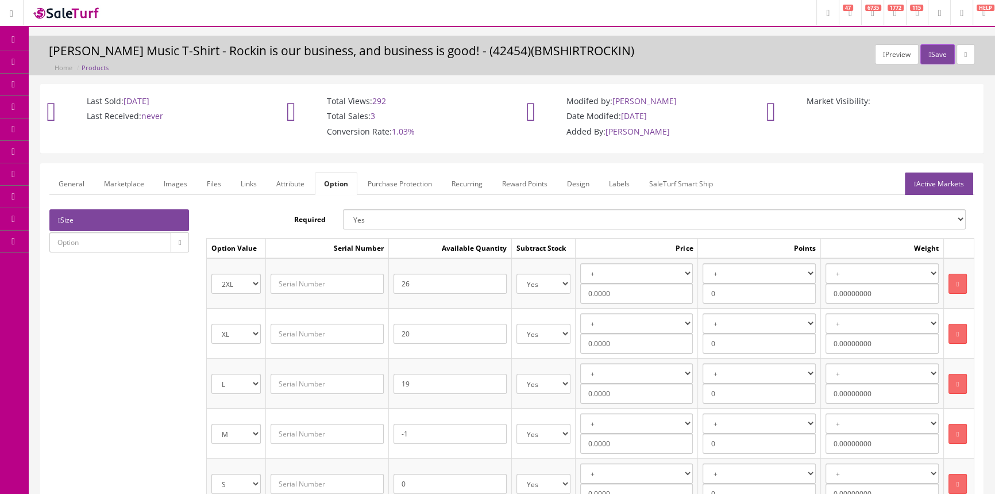
scroll to position [52, 0]
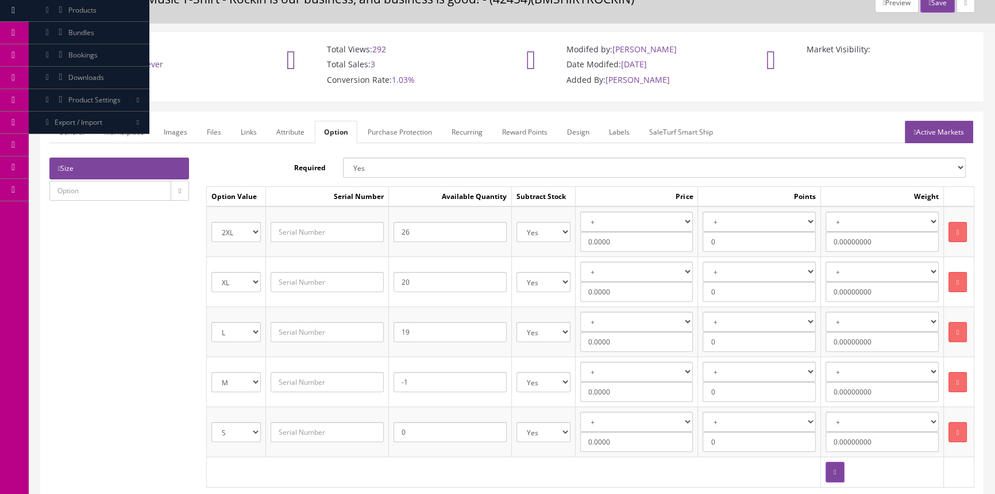
click at [414, 282] on input "20" at bounding box center [450, 282] width 113 height 20
type input "2"
type input "19"
click at [940, 6] on button "Save" at bounding box center [937, 3] width 34 height 20
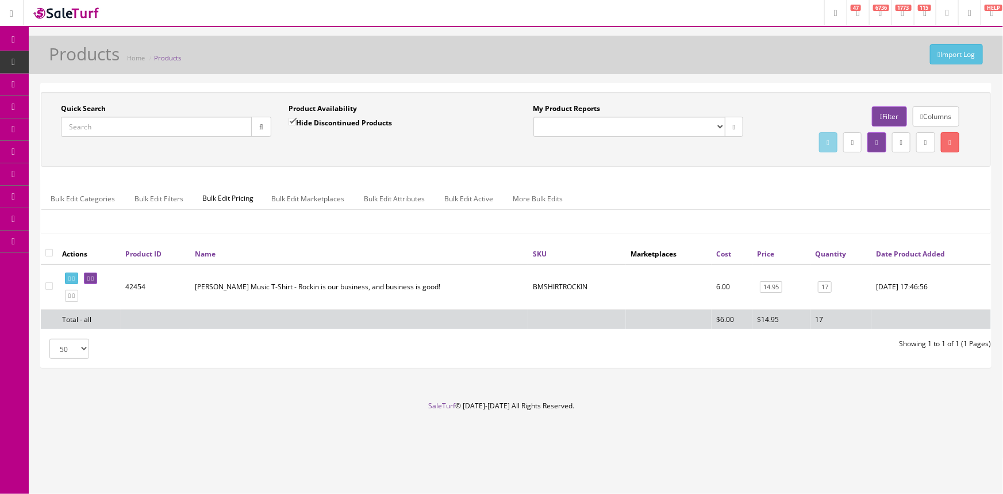
click at [132, 127] on input "Quick Search" at bounding box center [156, 127] width 191 height 20
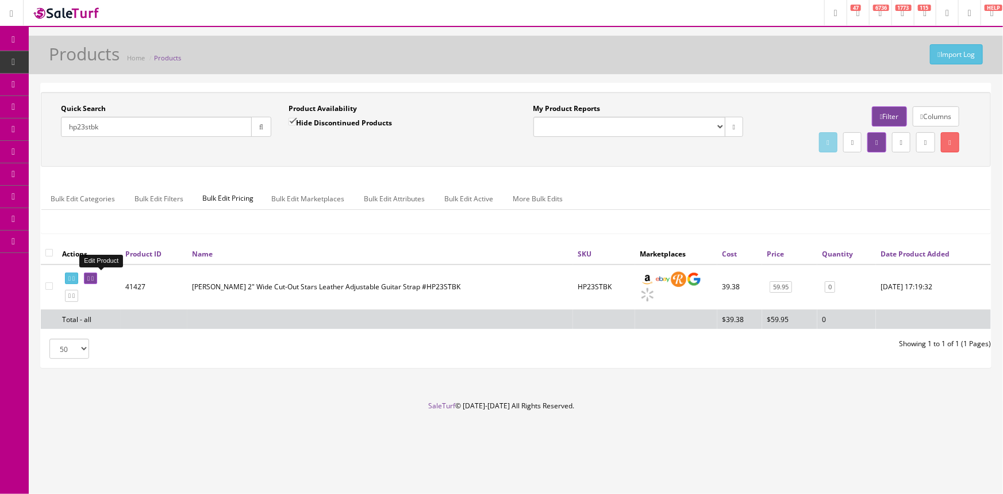
type input "hp23stbk"
click at [90, 276] on icon at bounding box center [88, 278] width 2 height 6
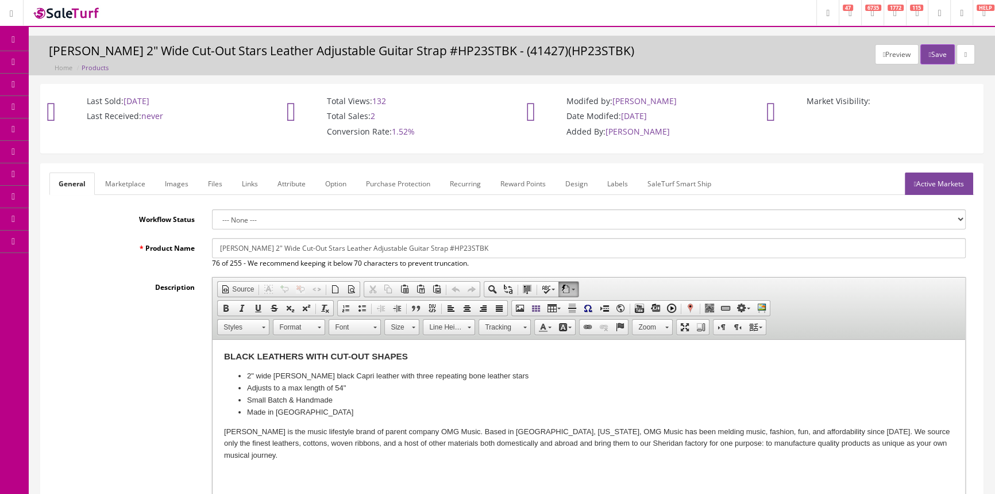
click at [176, 182] on link "Images" at bounding box center [177, 183] width 42 height 22
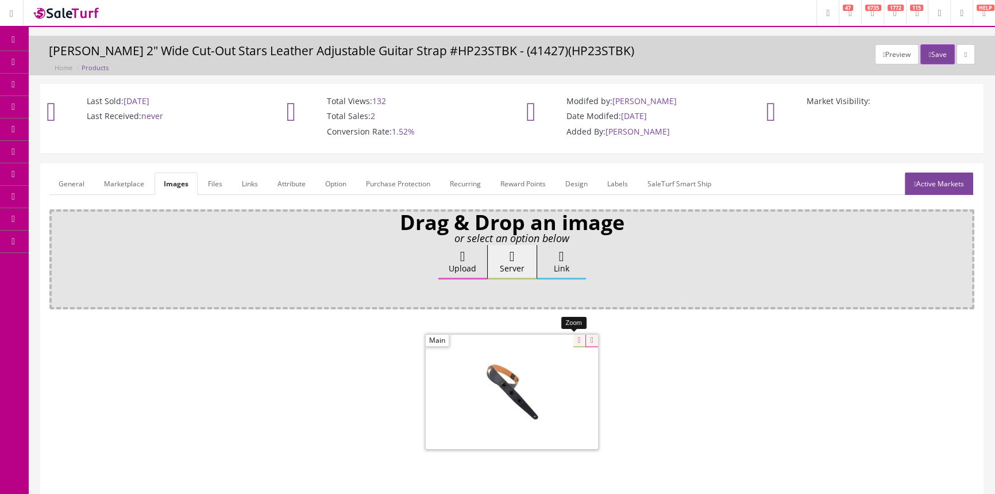
click at [570, 342] on div at bounding box center [512, 391] width 172 height 115
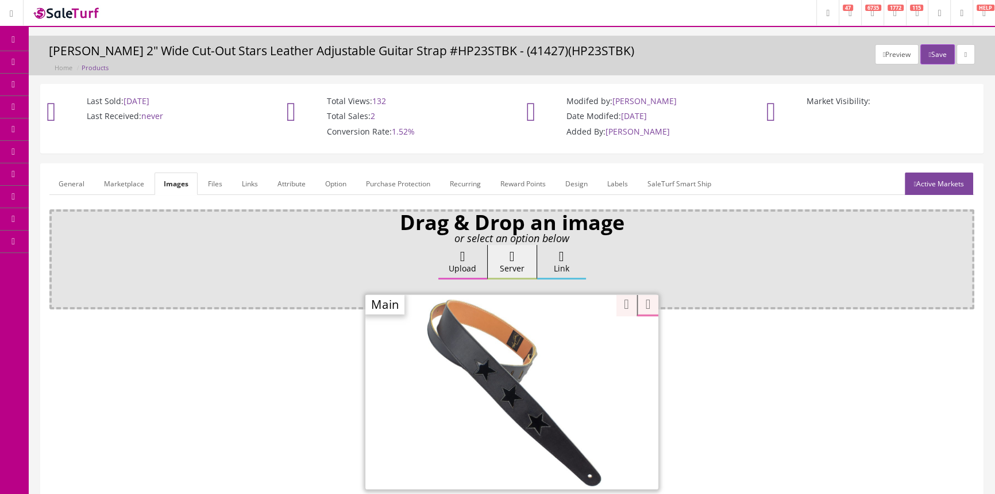
click at [88, 58] on span "Products" at bounding box center [82, 62] width 28 height 10
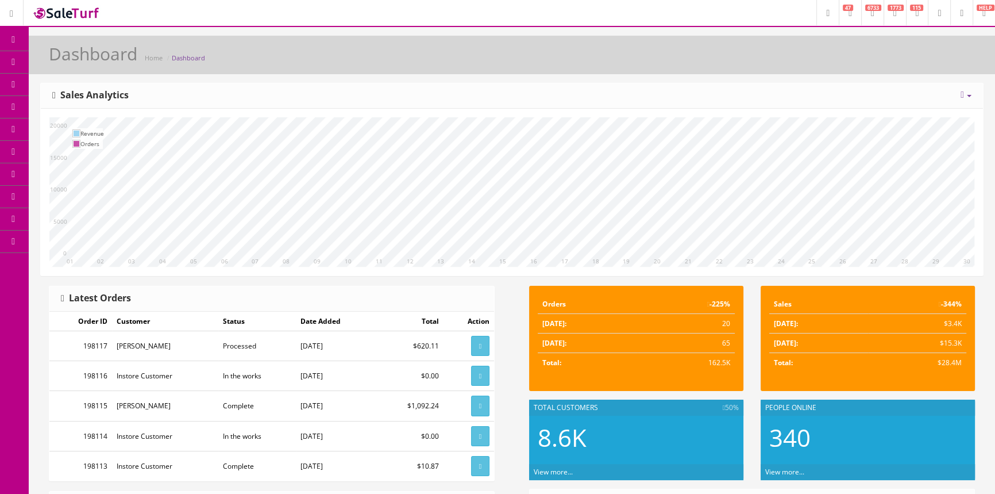
click at [87, 57] on span "Products" at bounding box center [82, 62] width 28 height 10
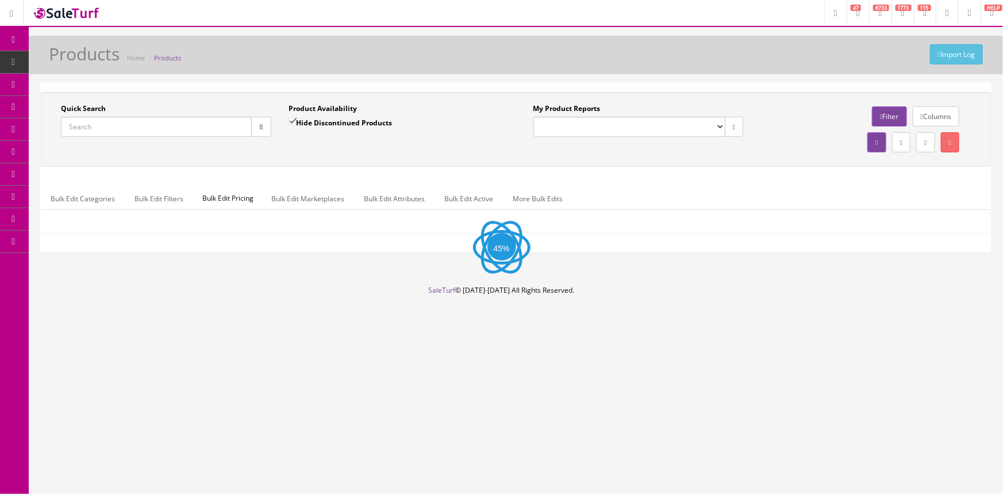
click at [118, 124] on input "Quick Search" at bounding box center [156, 127] width 191 height 20
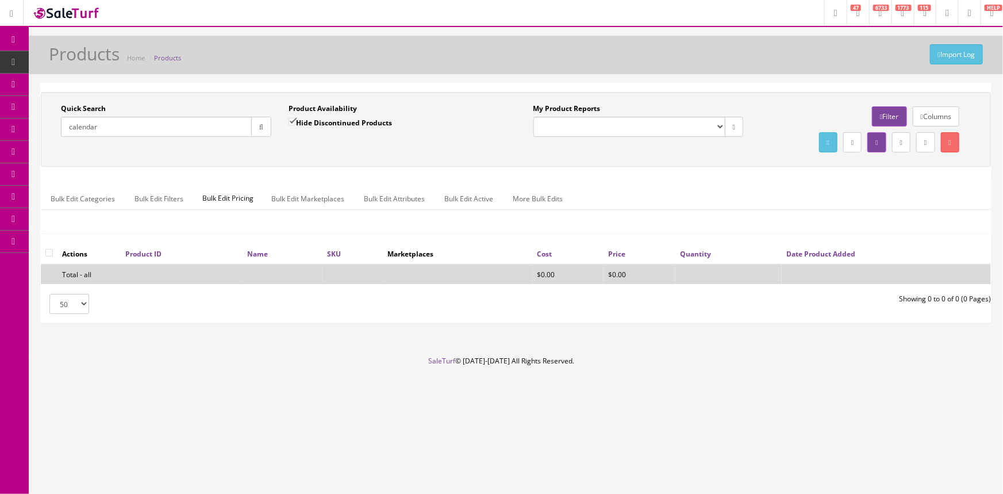
type input "calendar"
click at [289, 118] on input "Hide Discontinued Products" at bounding box center [291, 121] width 7 height 7
checkbox input "false"
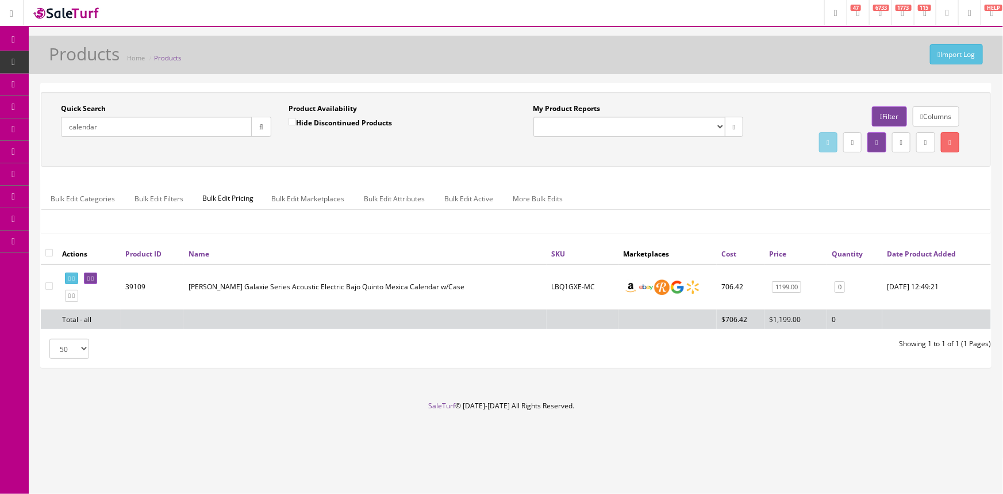
click at [139, 128] on input "calendar" at bounding box center [156, 127] width 191 height 20
type input "c"
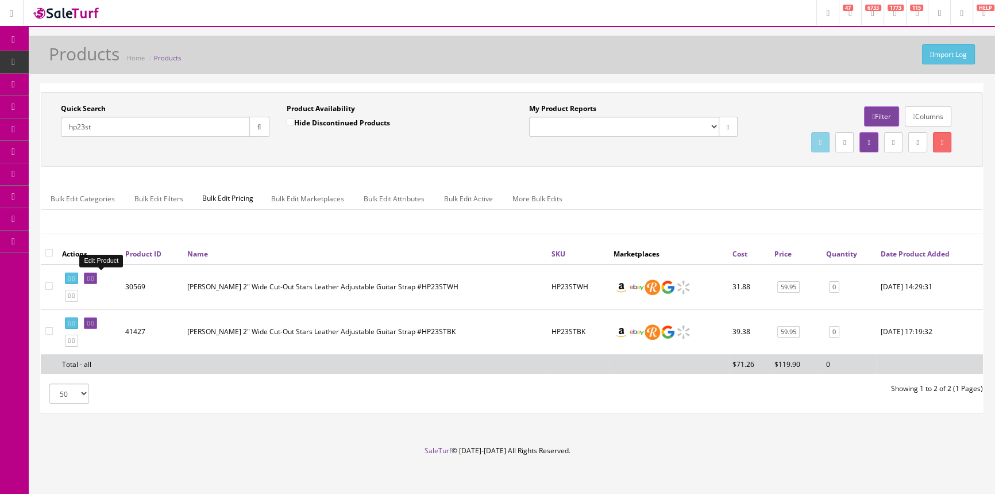
type input "hp23st"
click at [97, 281] on link at bounding box center [90, 278] width 13 height 12
click at [94, 275] on icon at bounding box center [92, 278] width 2 height 6
click at [97, 318] on link at bounding box center [90, 323] width 13 height 12
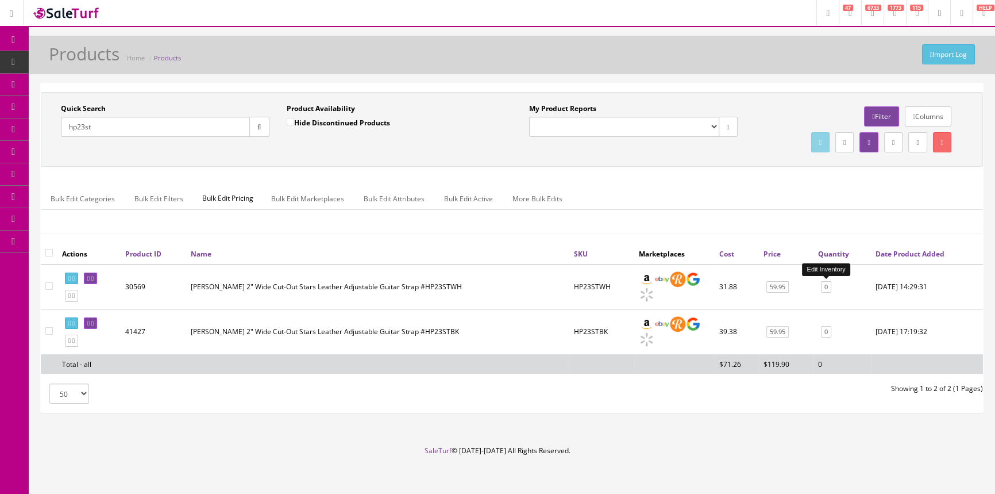
click at [827, 288] on link "0" at bounding box center [826, 287] width 10 height 12
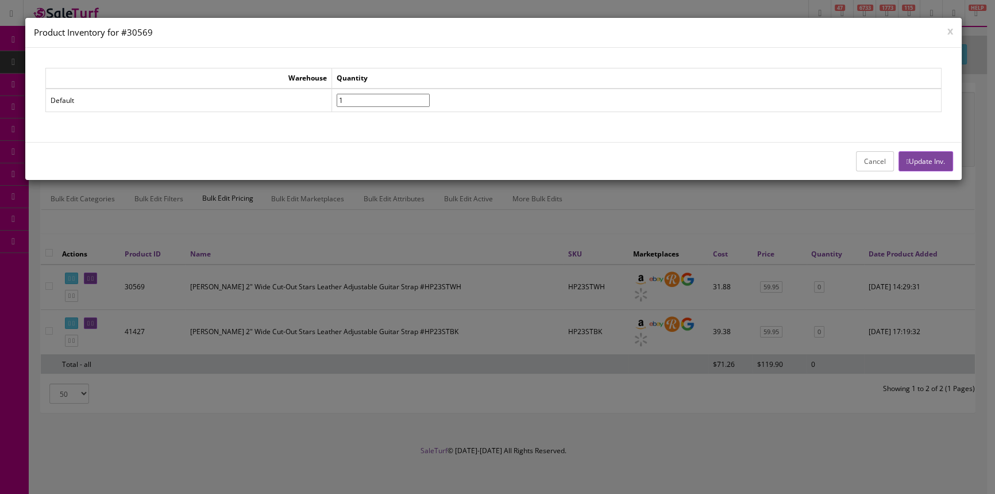
type input"] "1"
click at [430, 97] on input"] "1" at bounding box center [383, 100] width 93 height 13
click at [946, 156] on button "Update Inv." at bounding box center [926, 161] width 55 height 20
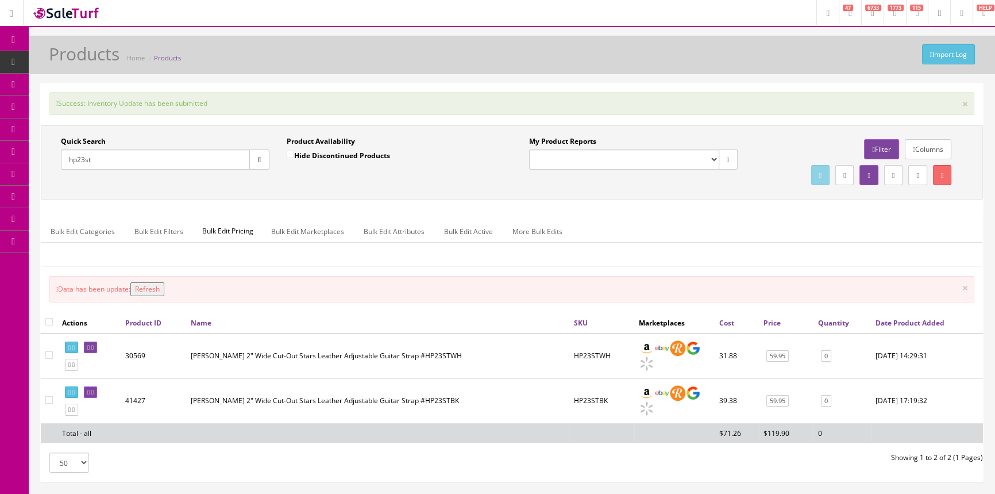
click at [287, 156] on input "Hide Discontinued Products" at bounding box center [290, 154] width 7 height 7
click at [287, 157] on input "Hide Discontinued Products" at bounding box center [290, 154] width 7 height 7
checkbox input "false"
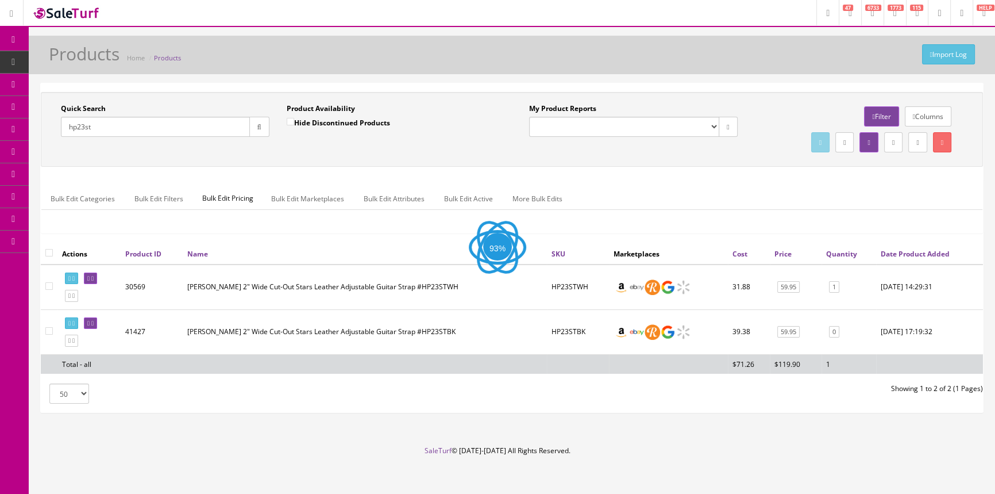
click at [156, 130] on input "hp23st" at bounding box center [155, 127] width 189 height 20
type input "h"
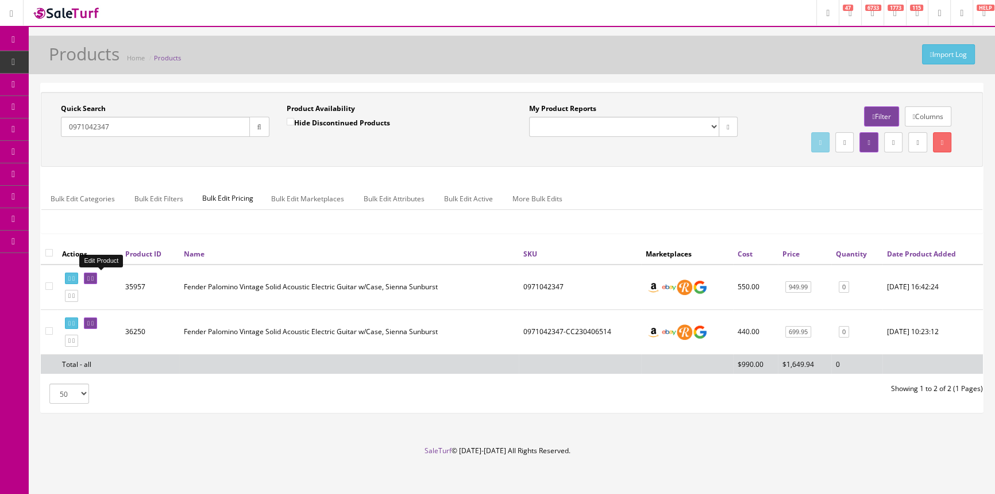
type input "0971042347"
click at [97, 276] on link at bounding box center [90, 278] width 13 height 12
click at [84, 127] on span "Order List" at bounding box center [84, 129] width 32 height 10
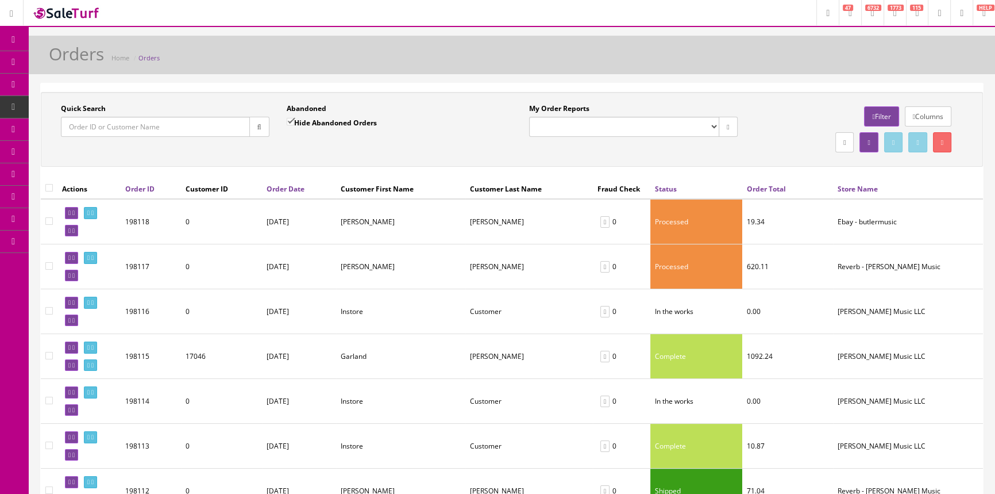
click at [209, 128] on input "Quick Search" at bounding box center [155, 127] width 189 height 20
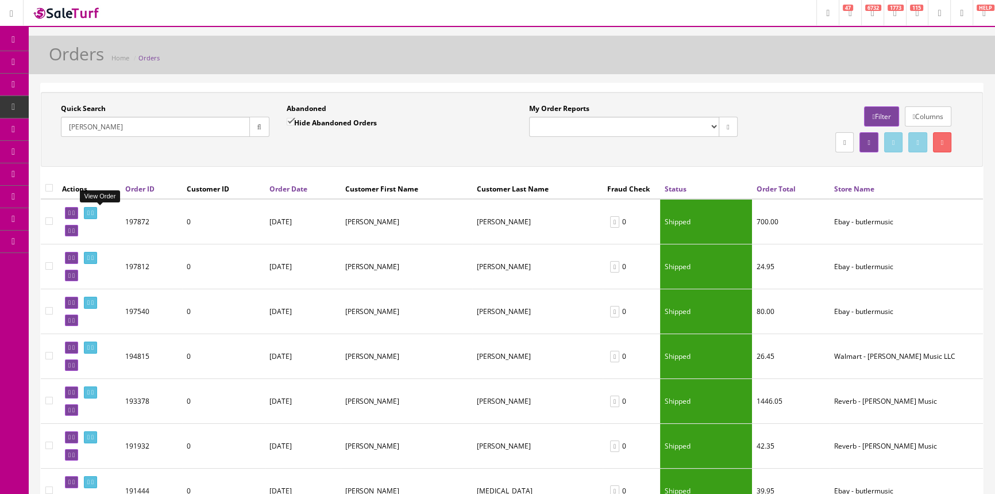
type input "brent"
click at [90, 211] on icon at bounding box center [88, 213] width 2 height 6
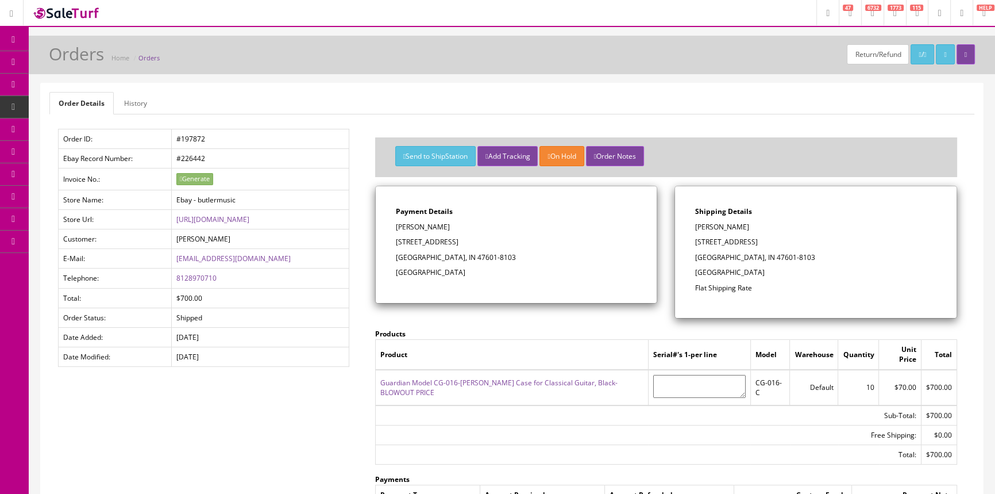
click at [92, 107] on span "POS Console" at bounding box center [88, 107] width 41 height 10
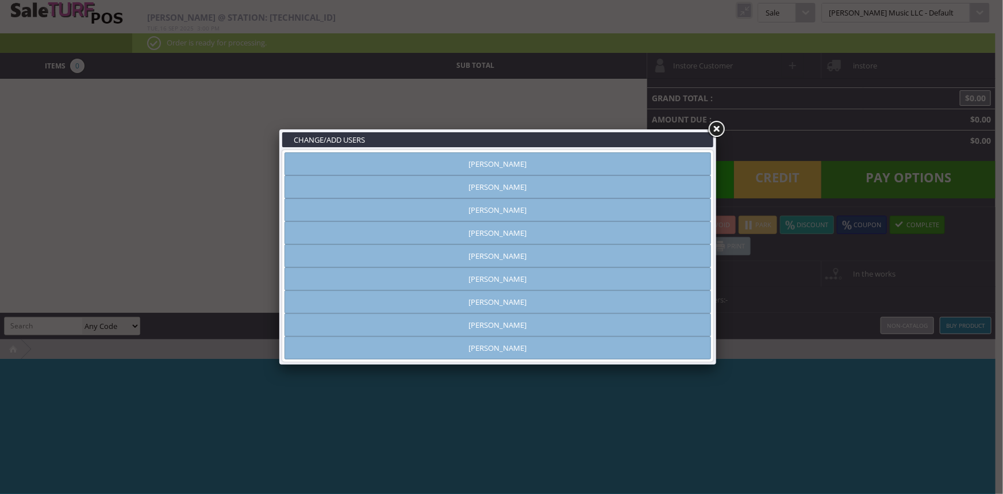
type input "[PERSON_NAME]"
drag, startPoint x: 443, startPoint y: 161, endPoint x: 477, endPoint y: 161, distance: 34.5
click at [446, 160] on link "[PERSON_NAME]" at bounding box center [497, 163] width 426 height 23
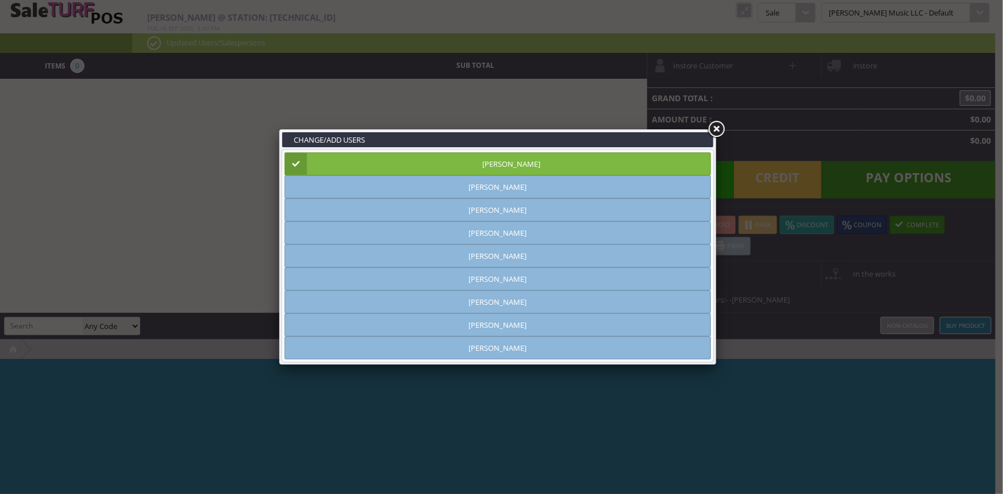
click at [711, 128] on link at bounding box center [716, 129] width 21 height 21
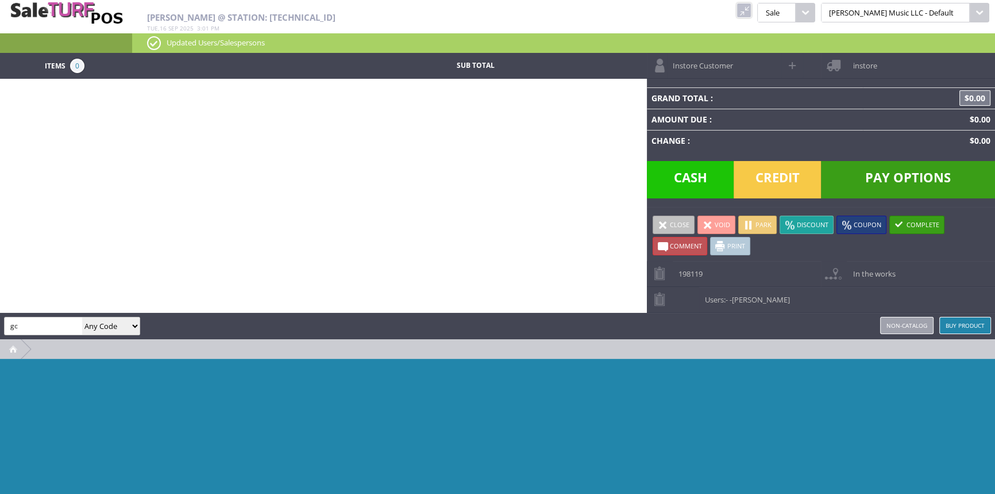
type input "g"
type input "cg-022-c"
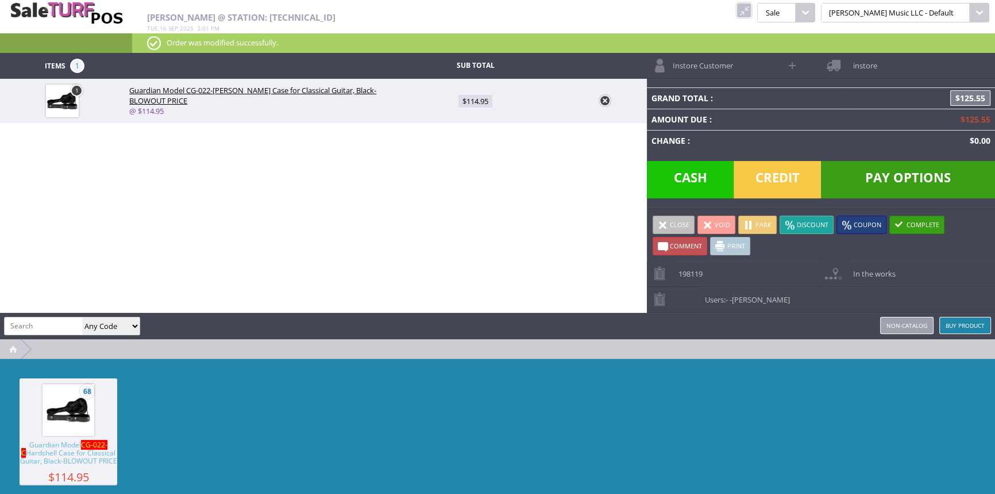
click at [76, 88] on link "1" at bounding box center [77, 90] width 12 height 12
type input "1"
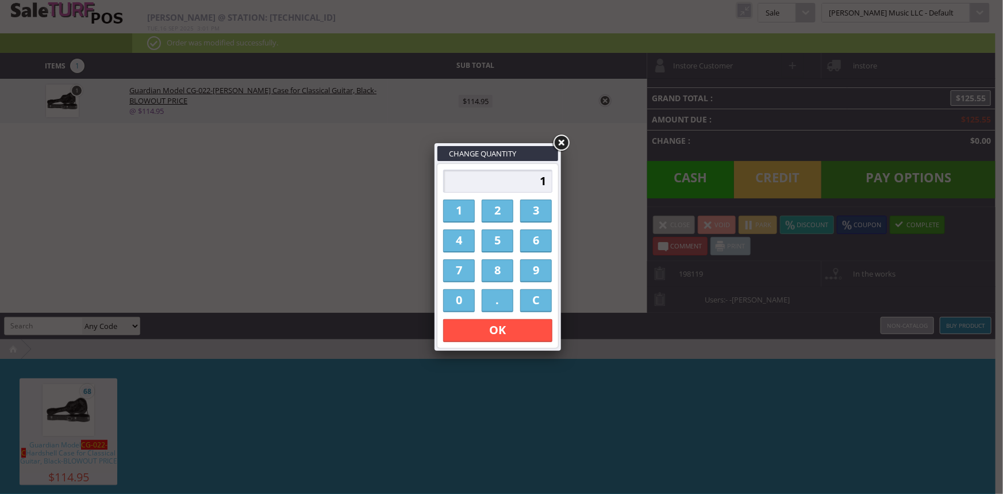
click at [549, 179] on input "1" at bounding box center [497, 180] width 109 height 23
type input "14"
click at [511, 330] on link "OK" at bounding box center [497, 330] width 109 height 23
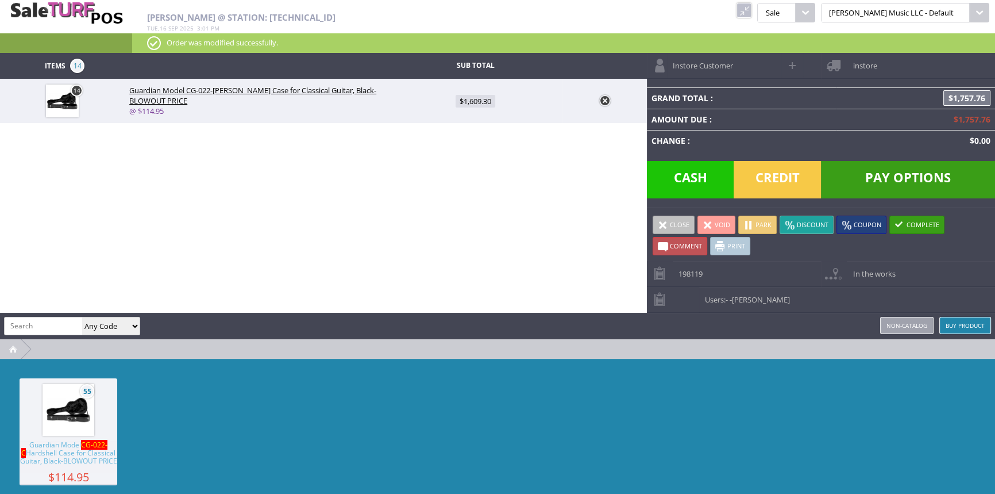
click at [470, 102] on span "$1,609.30" at bounding box center [476, 101] width 40 height 13
type input "114.95"
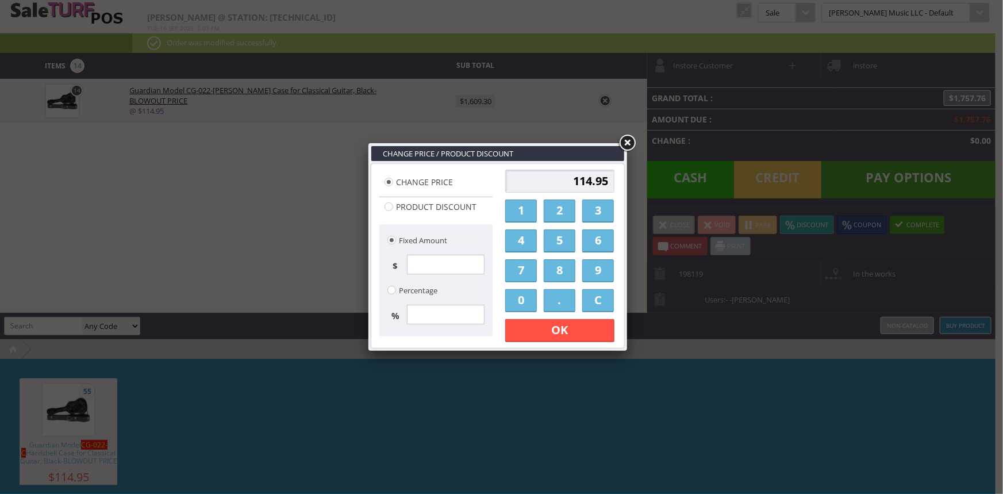
click at [555, 178] on input "114.95" at bounding box center [559, 180] width 109 height 23
type input "5"
type input "76.00"
click at [599, 338] on link "OK" at bounding box center [559, 330] width 109 height 23
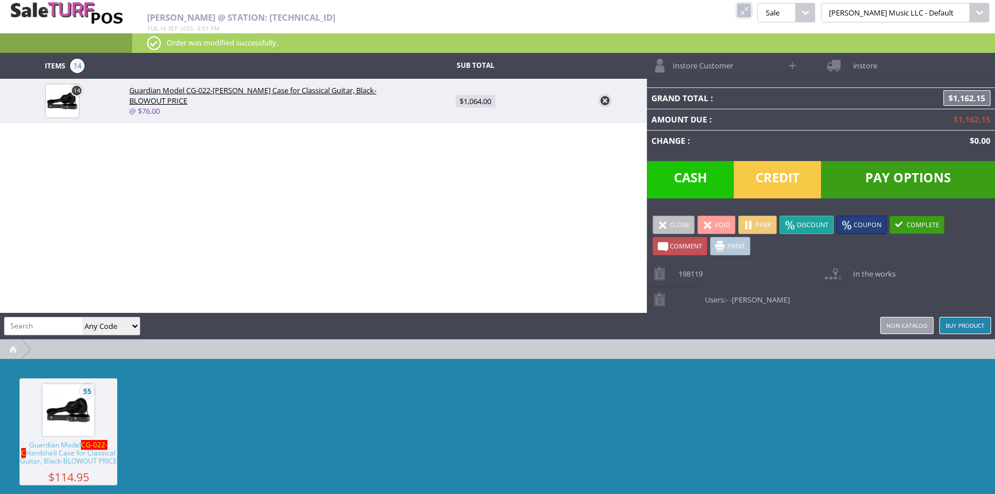
click at [793, 65] on span at bounding box center [793, 65] width 13 height 13
select select "6"
select select "1"
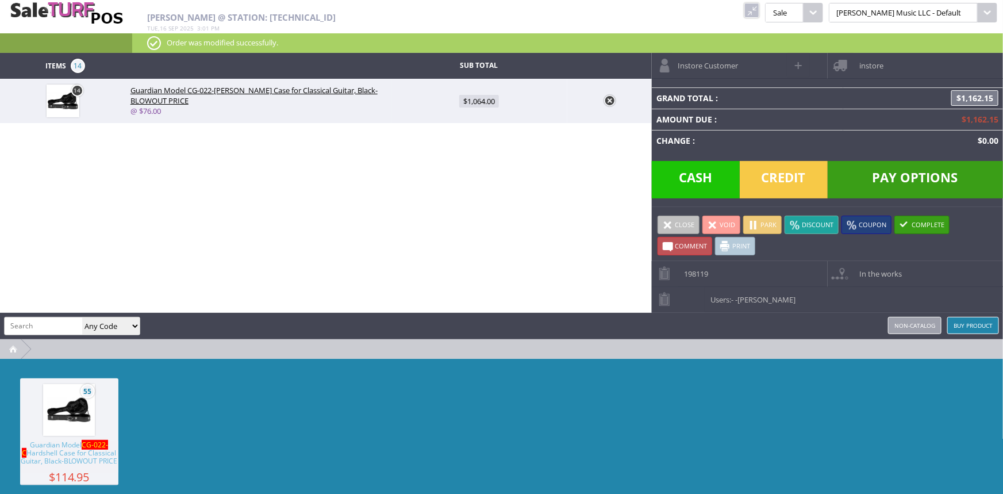
select select "6"
select select "1"
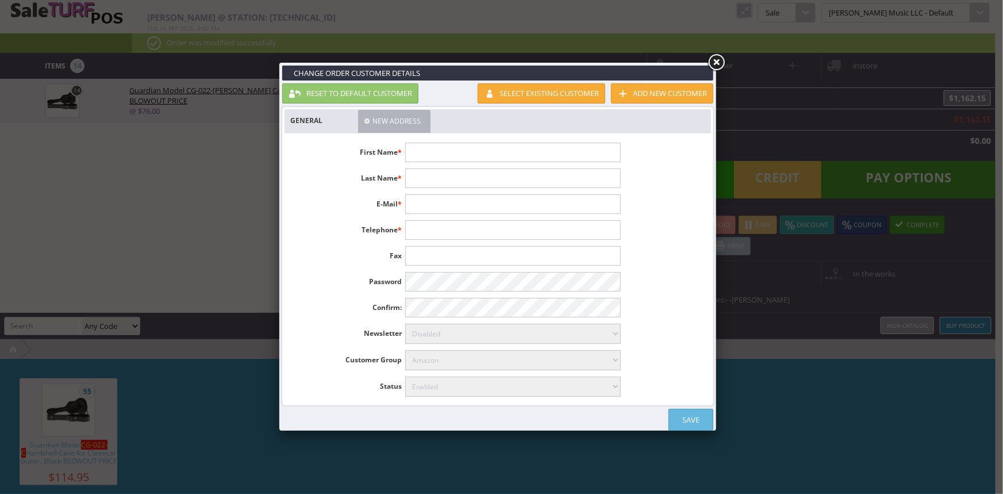
click at [511, 157] on input "text" at bounding box center [512, 152] width 215 height 20
type input "Brent"
type input "Poehlein"
type input "poehlein158@twc.com"
type input "812-483-0059"
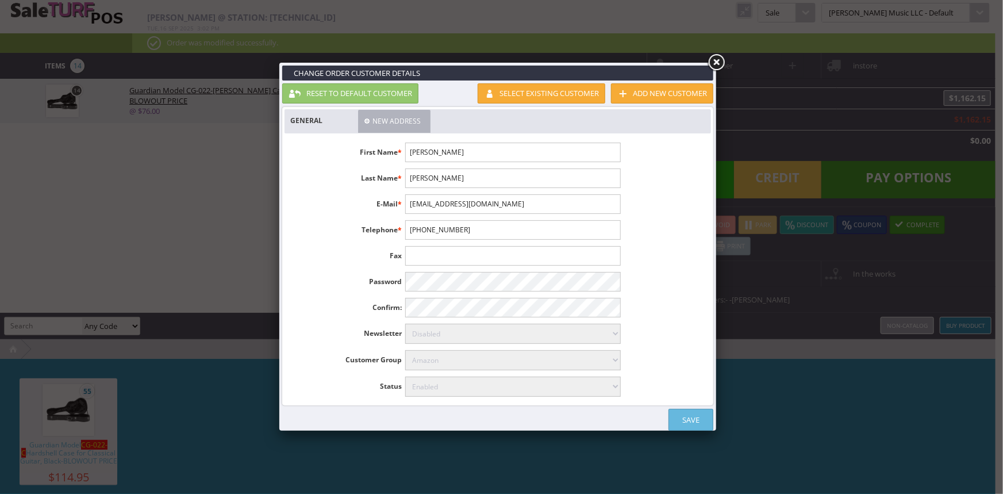
click at [688, 414] on link "Save" at bounding box center [690, 419] width 45 height 22
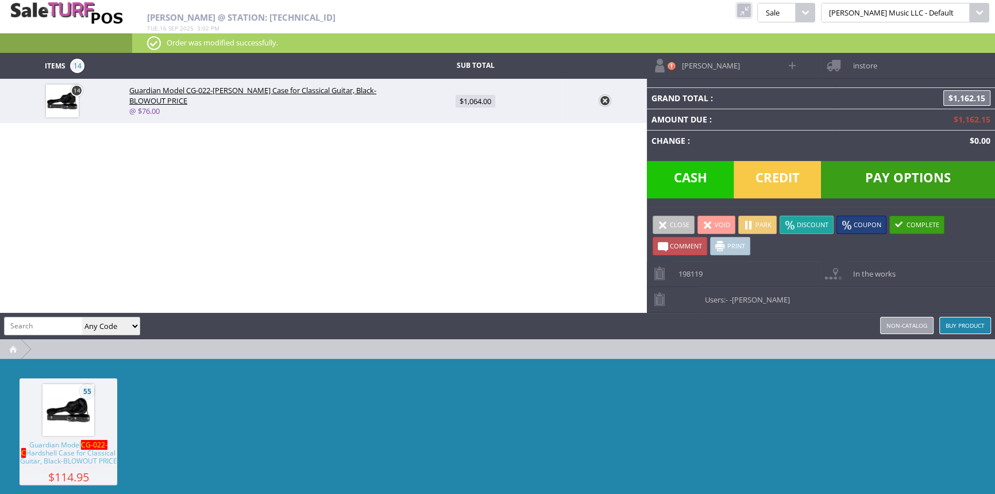
click at [853, 64] on span "instore" at bounding box center [862, 62] width 30 height 18
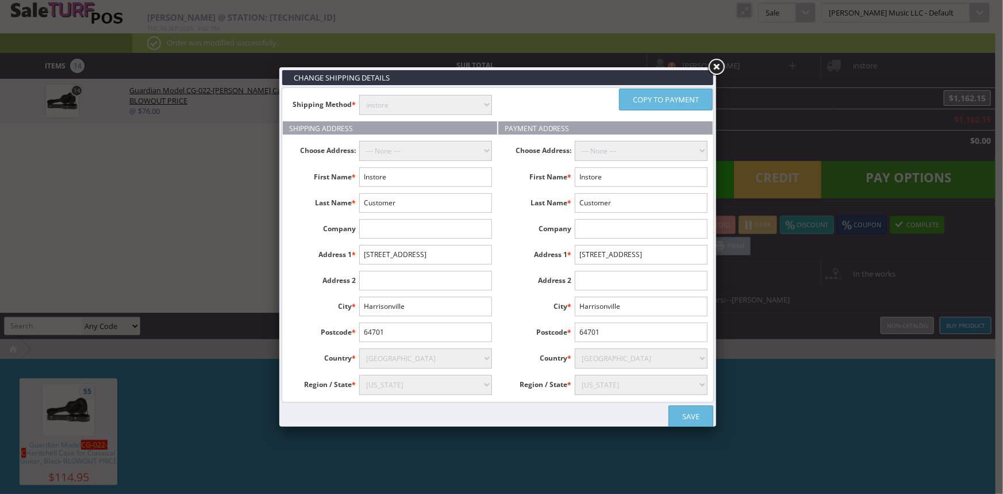
click at [434, 98] on select "instore Free Shipping (2-7days) ($0) Per Item Shipping ($14) text_description (…" at bounding box center [425, 105] width 133 height 20
select select "free.free"
click at [359, 95] on select "instore Free Shipping (2-7days) ($0) Per Item Shipping ($14) text_description (…" at bounding box center [425, 105] width 133 height 20
click at [419, 176] on input "Instore" at bounding box center [425, 177] width 133 height 20
type input "I"
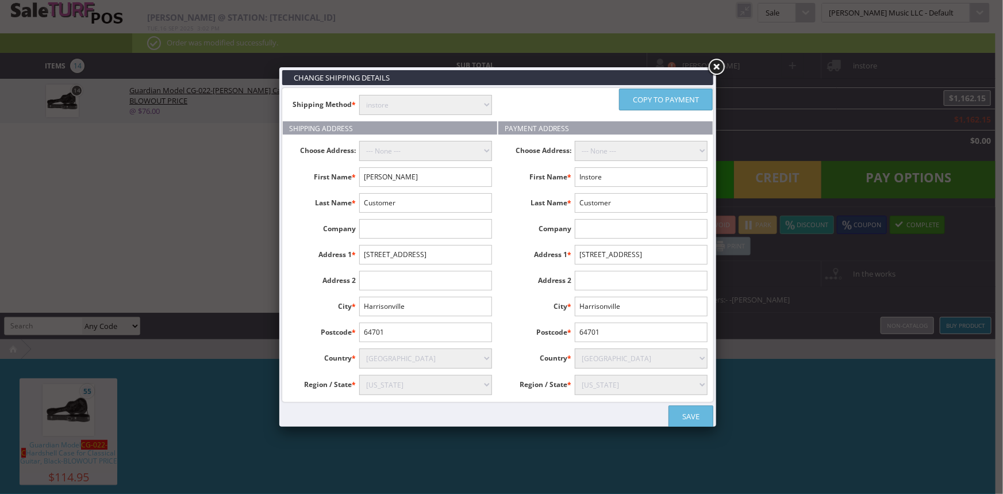
type input "Brent"
type input "Poehlein"
type input "2411 S Yankeetown rd"
type input "Boonville"
type input "47601-8103"
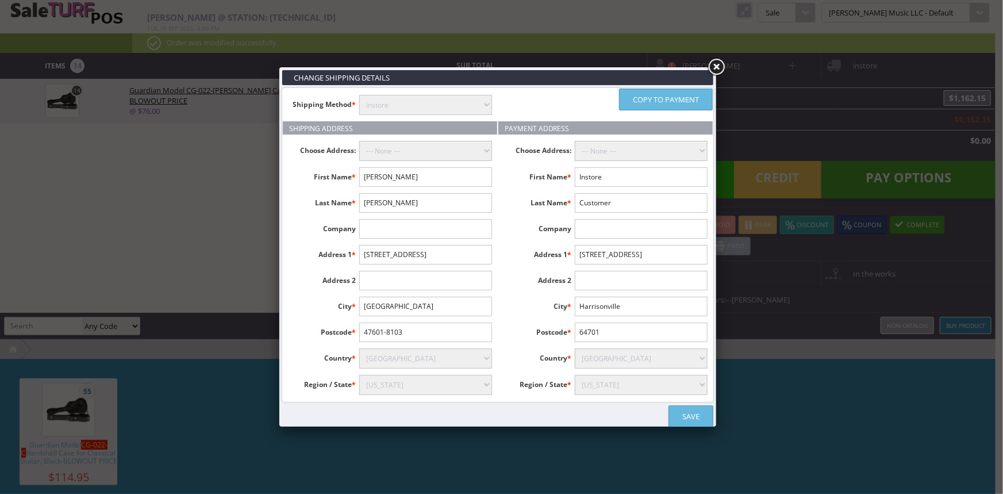
click at [436, 385] on select "Alabama Alaska American Samoa Arizona Arkansas Armed Forces Africa Armed Forces…" at bounding box center [425, 385] width 133 height 20
select select "3636"
click at [359, 375] on select "Alabama Alaska American Samoa Arizona Arkansas Armed Forces Africa Armed Forces…" at bounding box center [425, 385] width 133 height 20
click at [684, 101] on link "Copy to payment" at bounding box center [666, 99] width 94 height 22
type input "Brent"
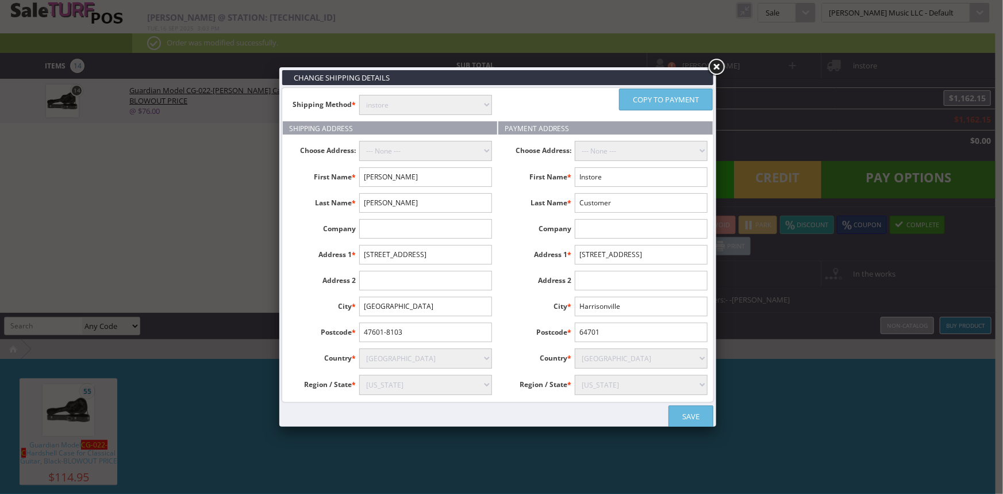
type input "Poehlein"
type input "2411 S Yankeetown rd"
type input "Boonville"
type input "47601-8103"
select select "3636"
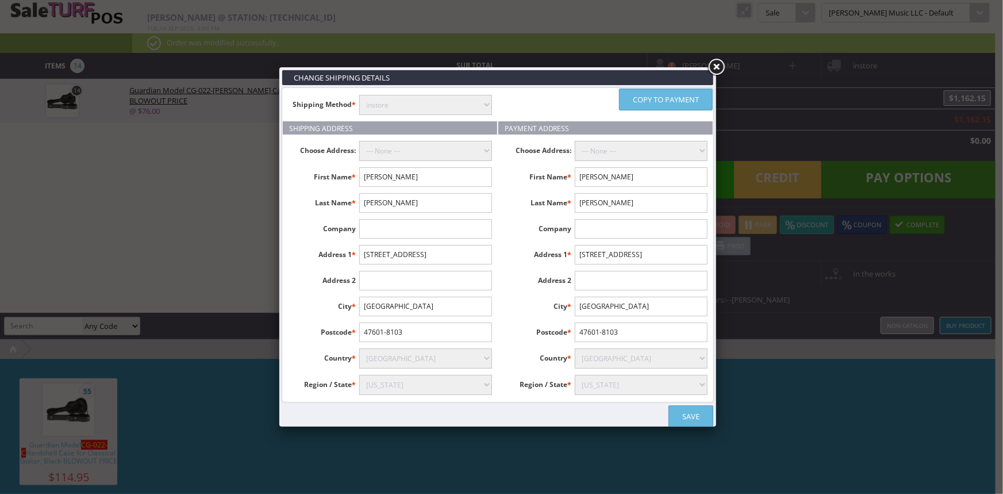
click at [704, 411] on link "Save" at bounding box center [690, 416] width 45 height 22
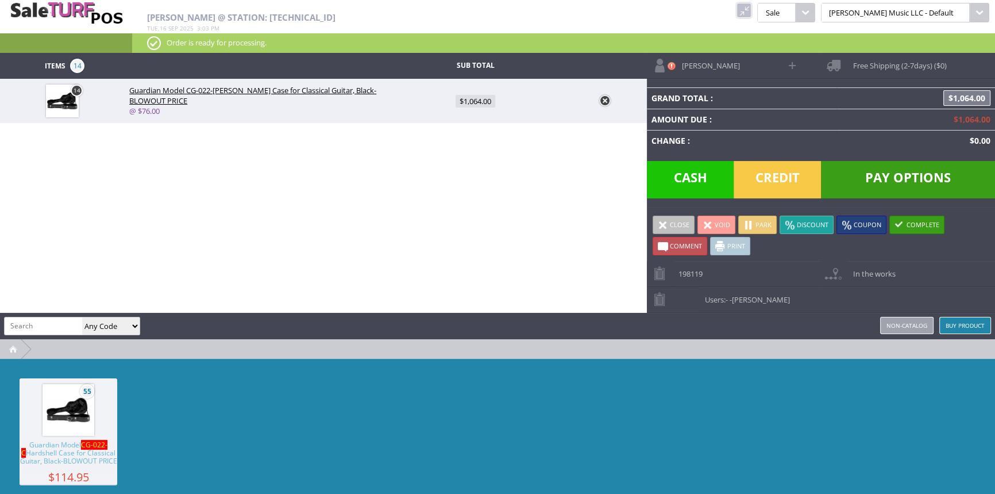
click at [887, 63] on span "Free Shipping (2-7days) ($0)" at bounding box center [896, 62] width 99 height 18
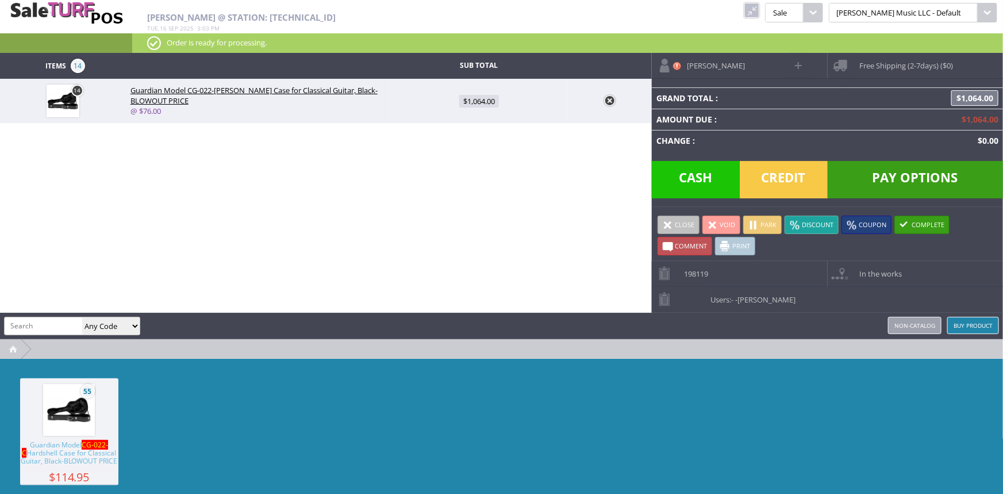
select select "3636"
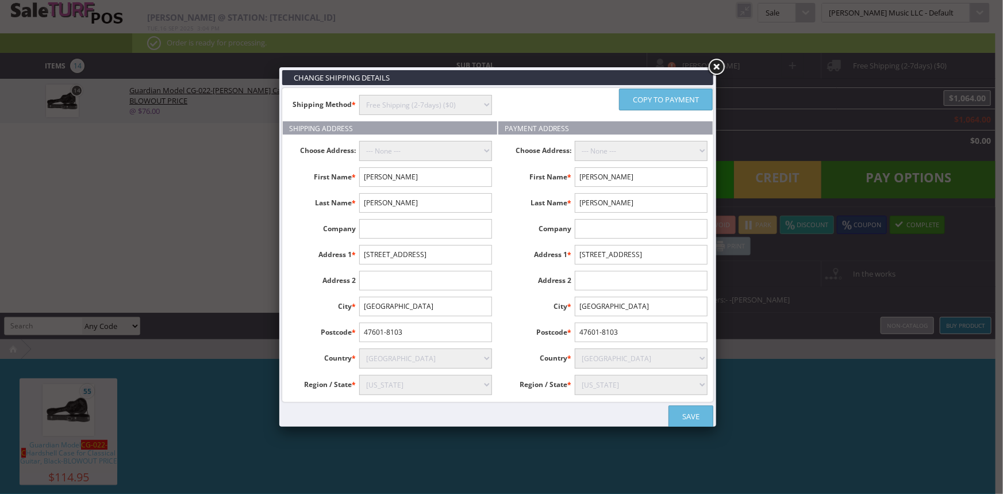
click at [704, 410] on link "Save" at bounding box center [690, 416] width 45 height 22
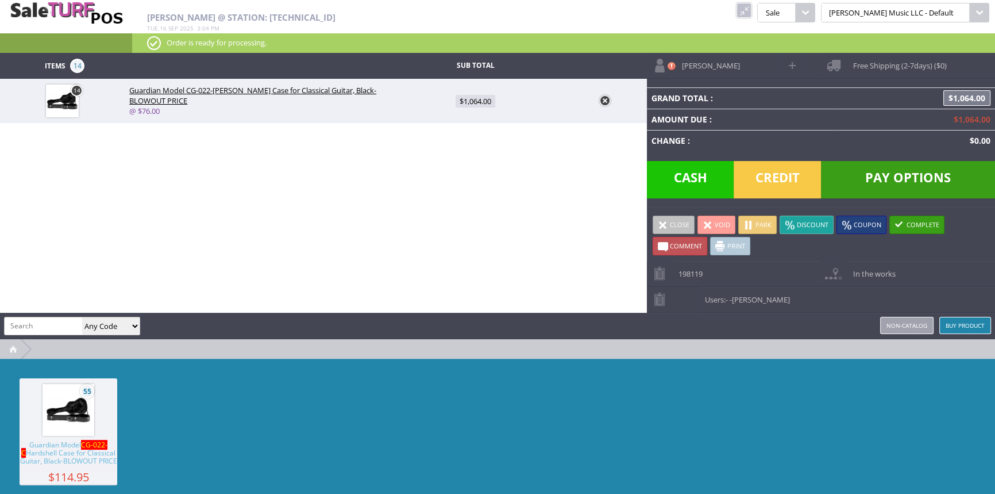
click at [727, 247] on link "Print" at bounding box center [730, 246] width 40 height 18
click at [884, 272] on span "In the works" at bounding box center [871, 270] width 48 height 18
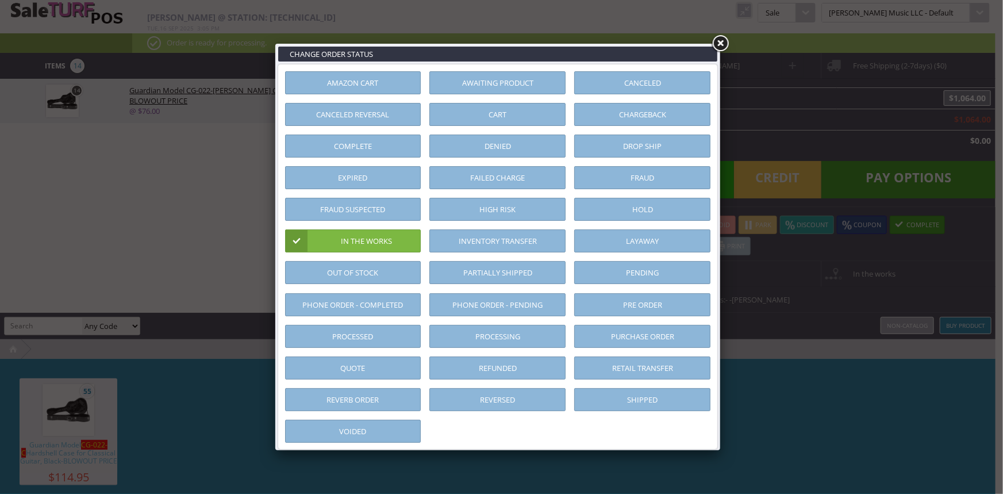
click at [670, 273] on link "Pending" at bounding box center [642, 272] width 136 height 23
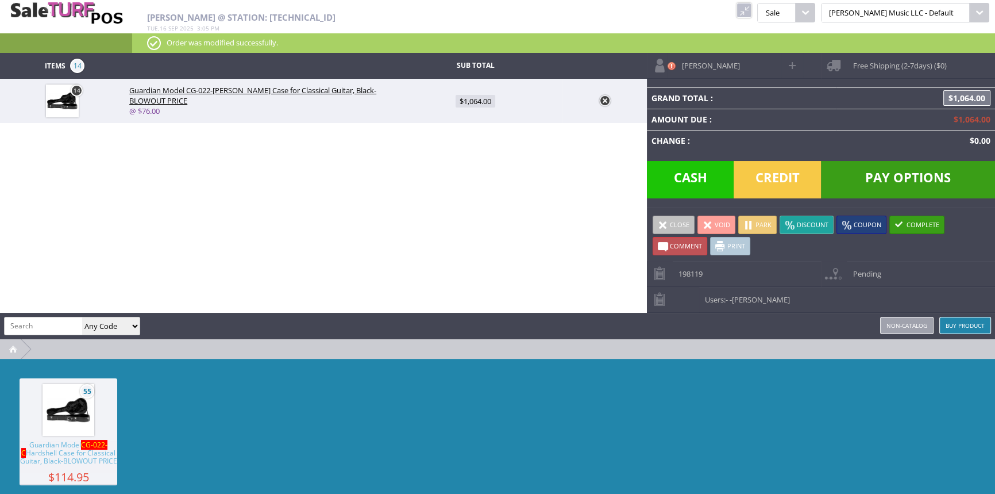
click at [660, 225] on span at bounding box center [663, 224] width 10 height 10
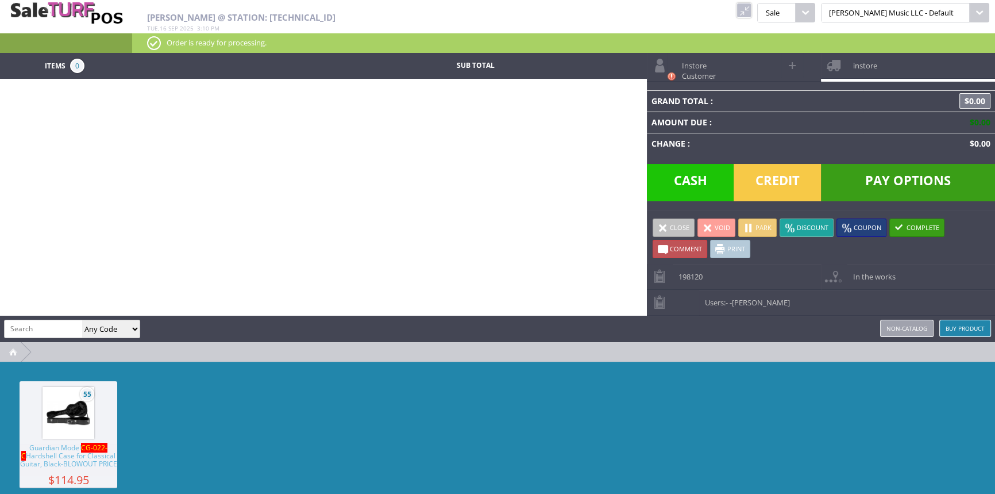
click at [751, 10] on link at bounding box center [744, 10] width 15 height 15
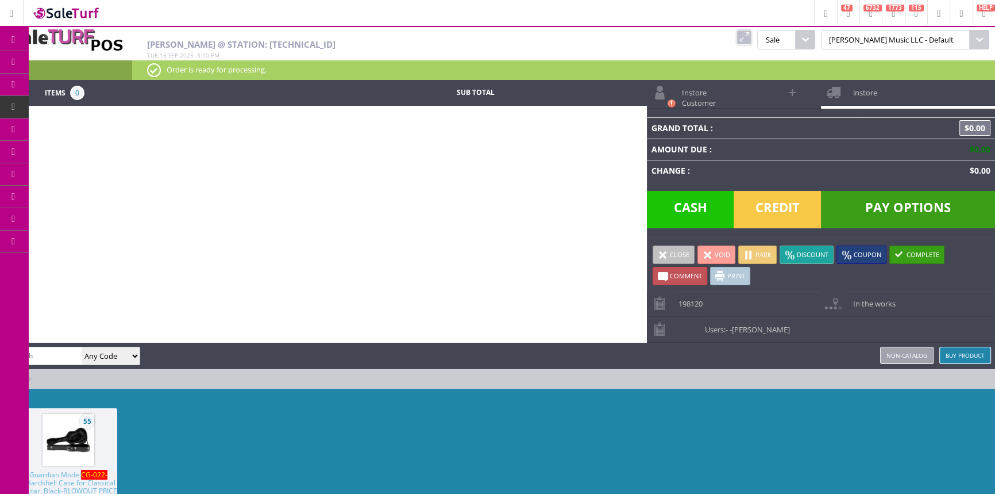
click at [99, 62] on span "Products" at bounding box center [83, 62] width 31 height 10
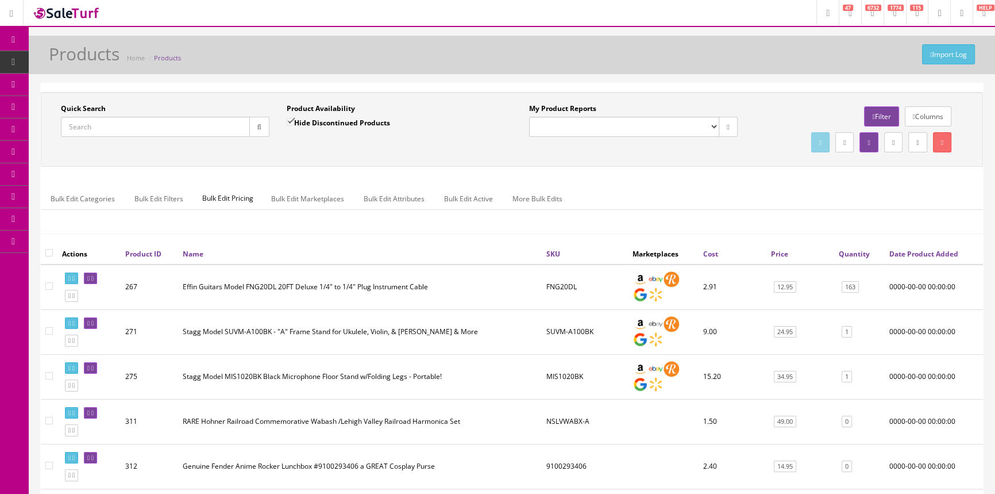
click at [179, 126] on input "Quick Search" at bounding box center [155, 127] width 189 height 20
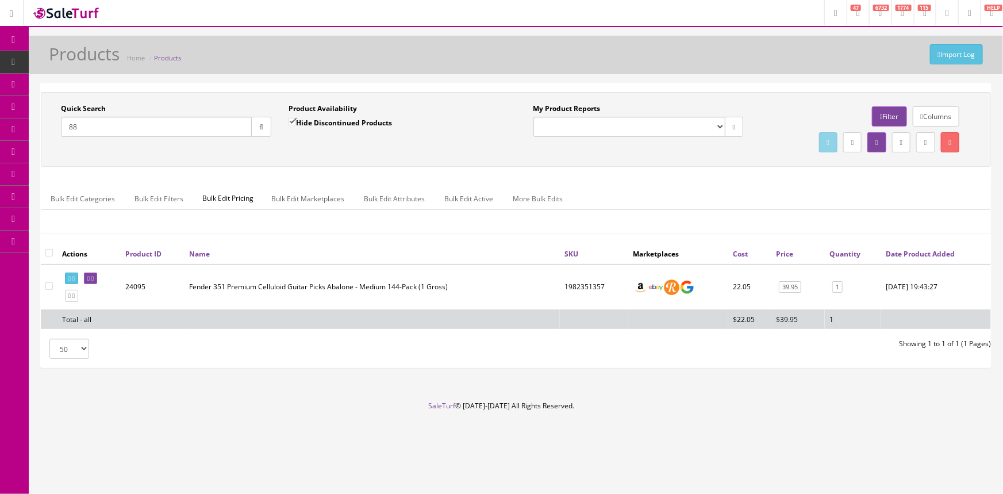
type input "8"
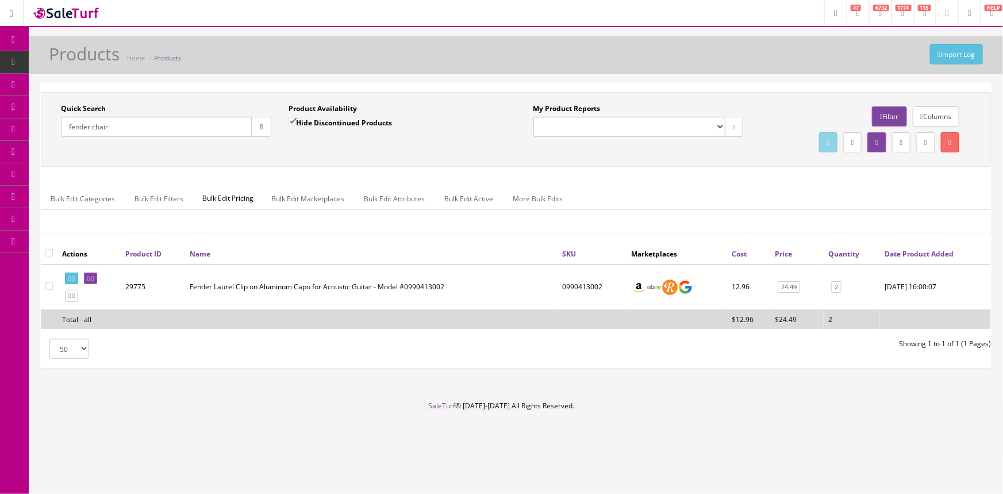
type input "fender chair"
click at [290, 119] on input "Hide Discontinued Products" at bounding box center [291, 121] width 7 height 7
checkbox input "false"
